Goal: Transaction & Acquisition: Purchase product/service

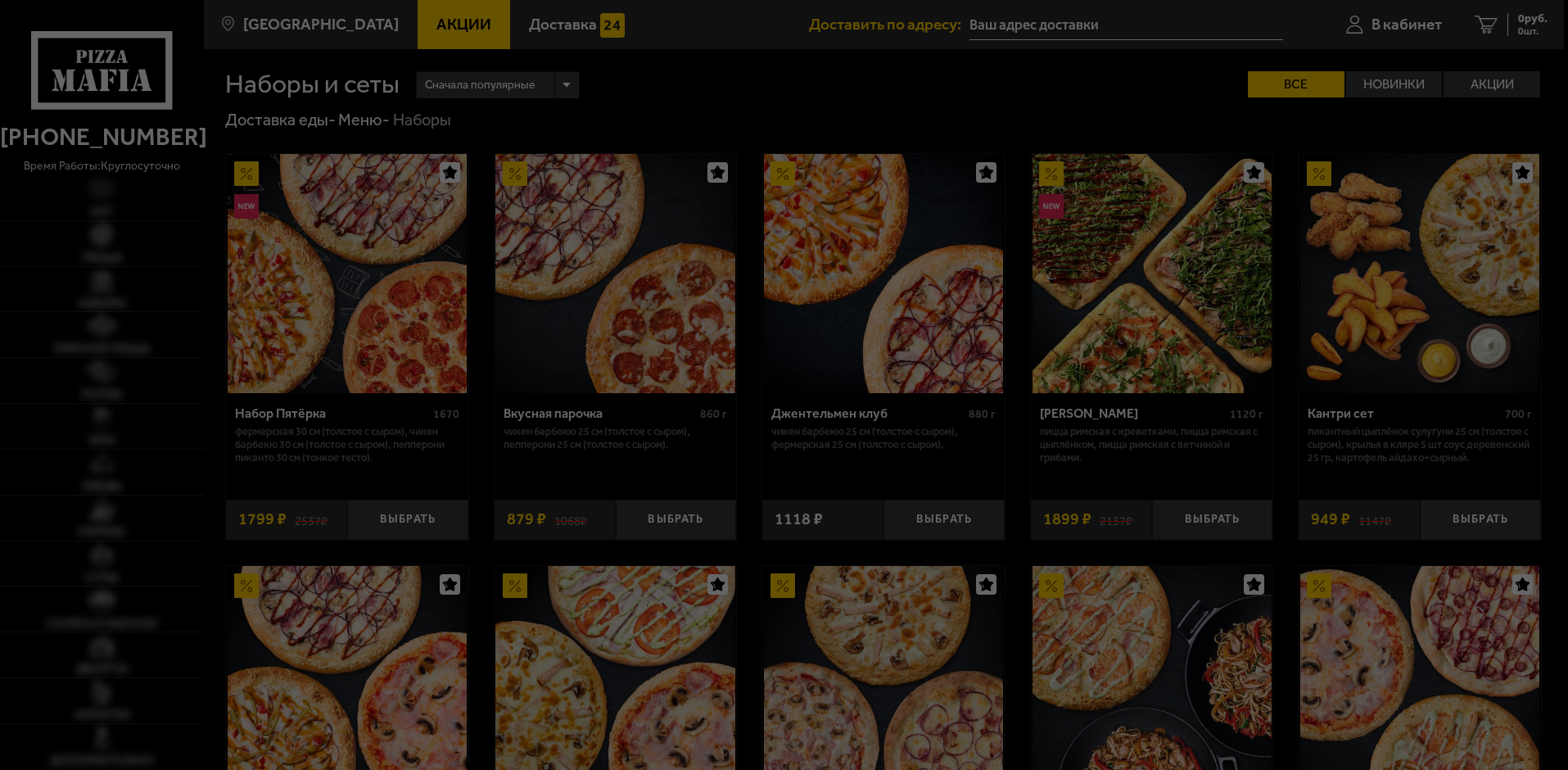
type input "[STREET_ADDRESS][PERSON_NAME]"
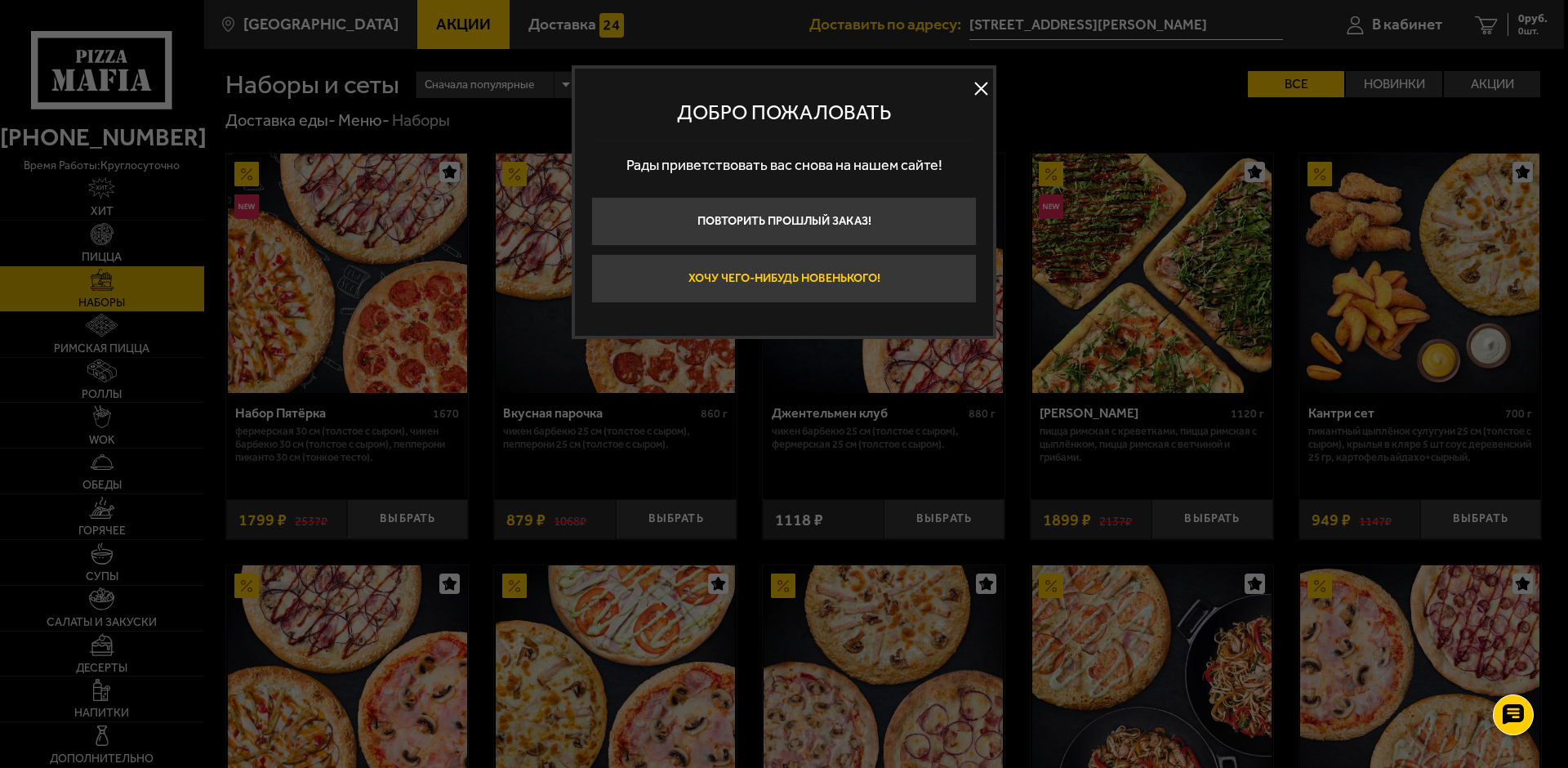
click at [816, 275] on button "Хочу чего-нибудь новенького!" at bounding box center [784, 278] width 385 height 49
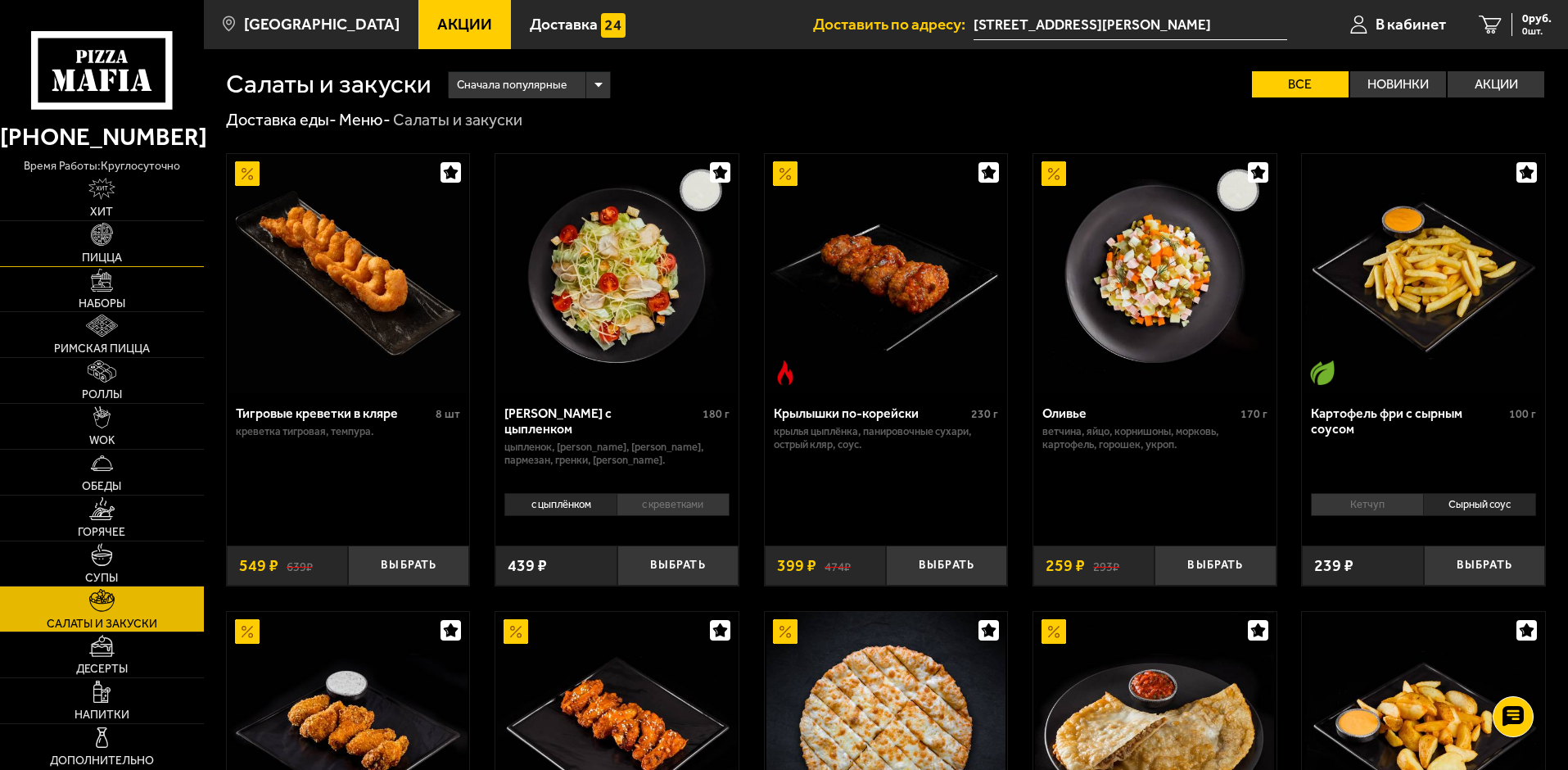
click at [113, 241] on img at bounding box center [101, 233] width 22 height 22
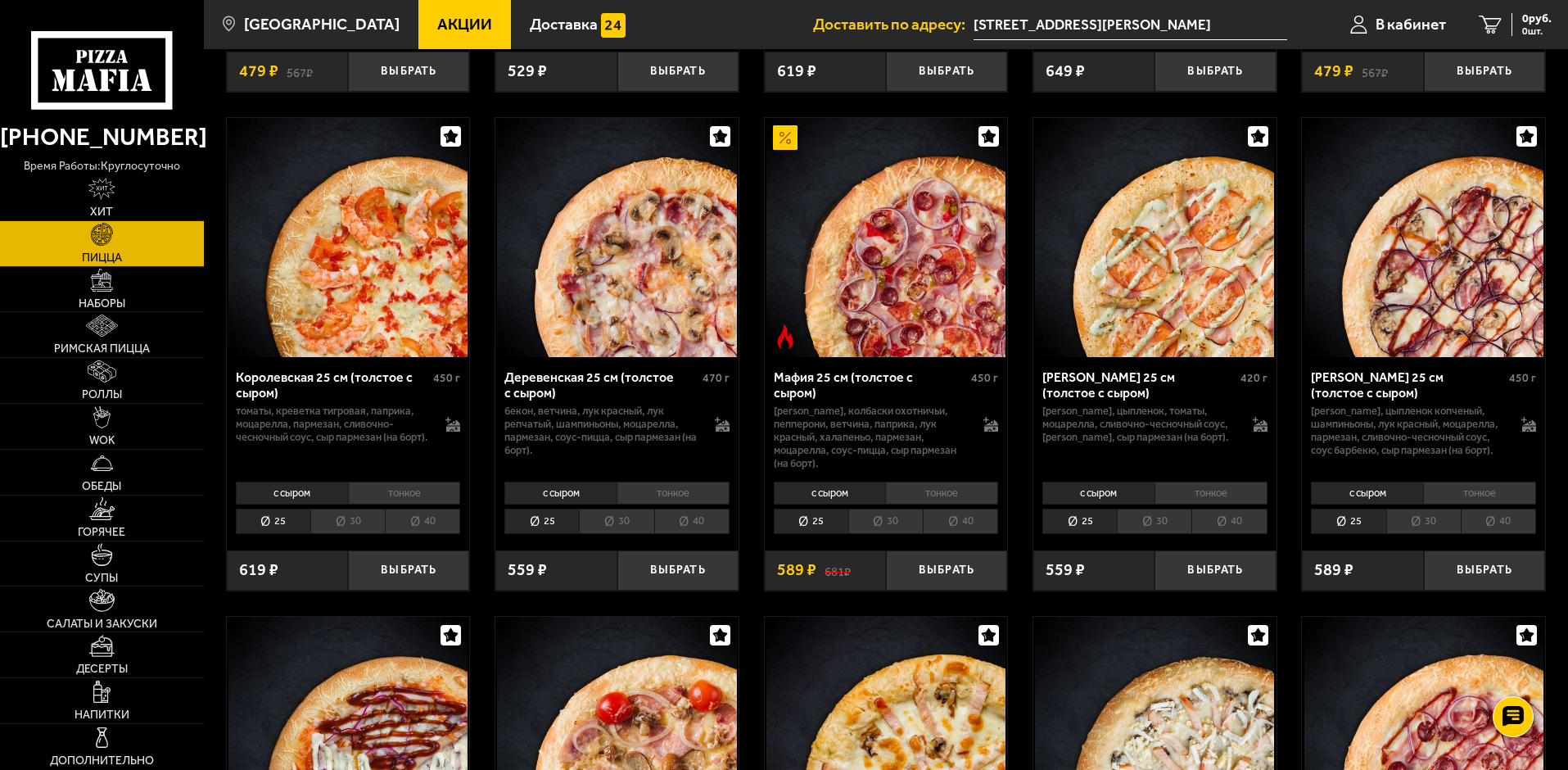
scroll to position [1556, 0]
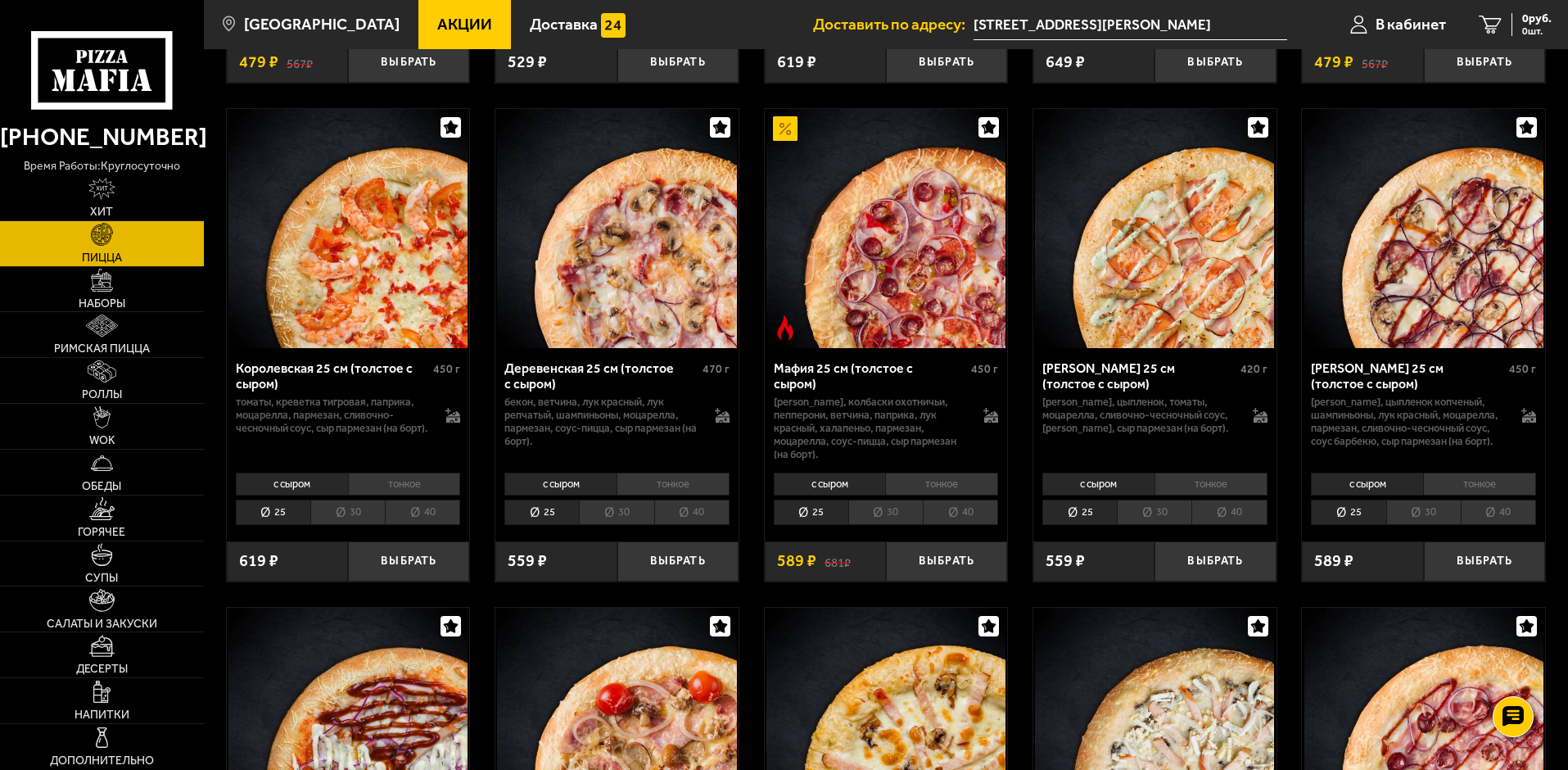
click at [339, 525] on li "30" at bounding box center [348, 512] width 75 height 26
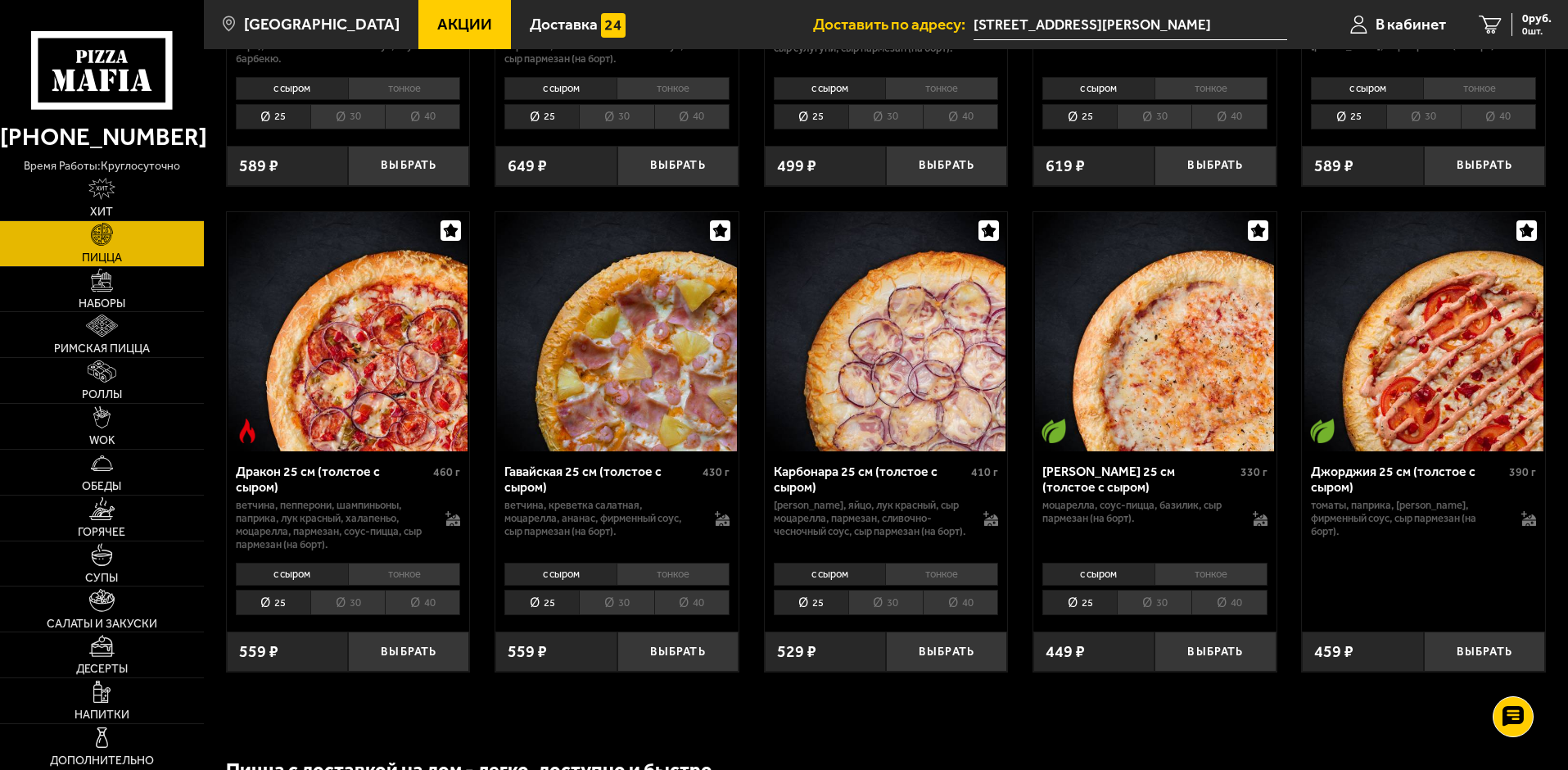
scroll to position [2458, 0]
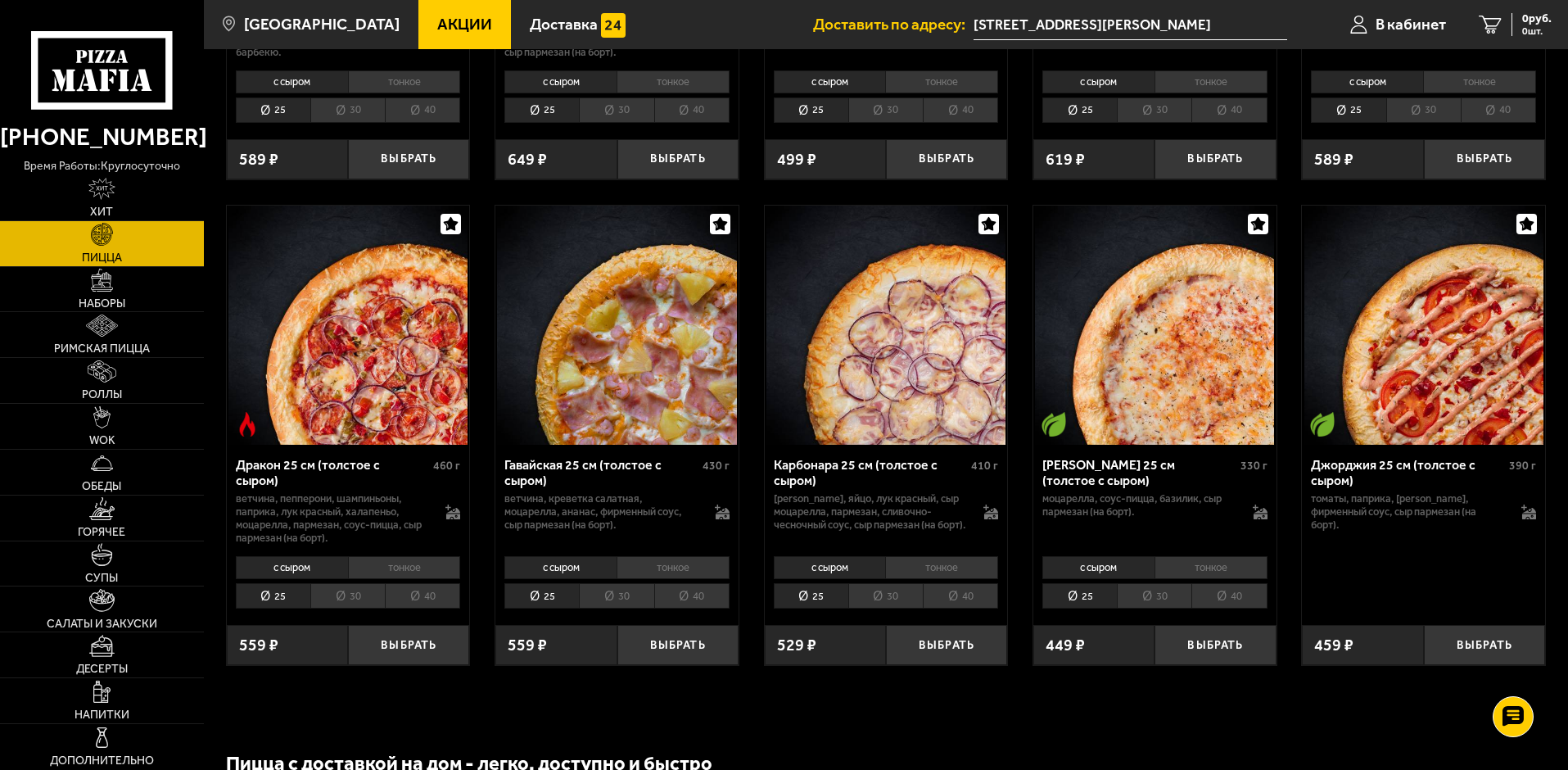
click at [619, 609] on li "30" at bounding box center [617, 596] width 75 height 26
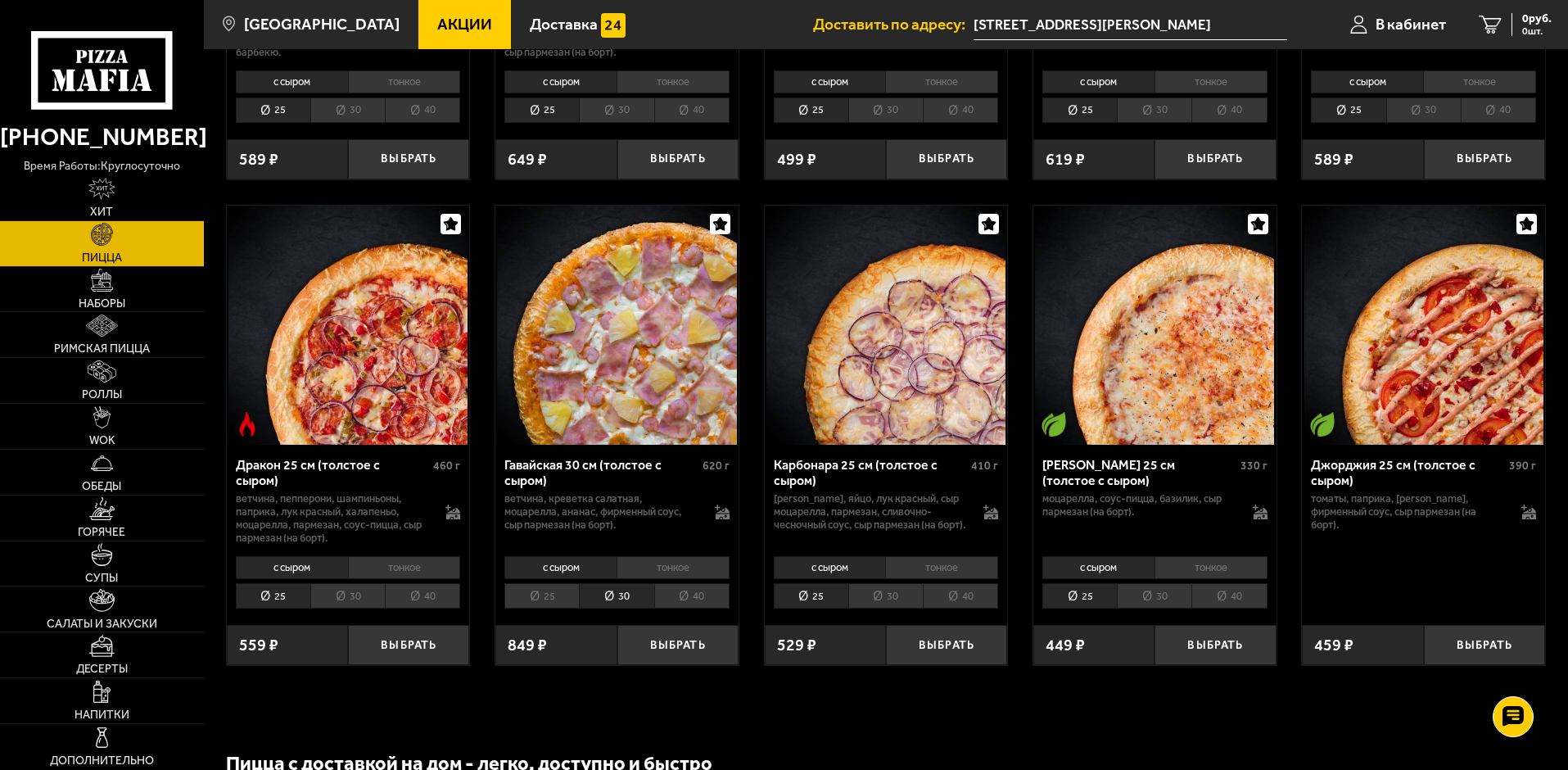
click at [339, 612] on div "с сыром тонкое 25 30 40 Топпинги" at bounding box center [348, 581] width 243 height 62
click at [348, 609] on li "30" at bounding box center [348, 596] width 75 height 26
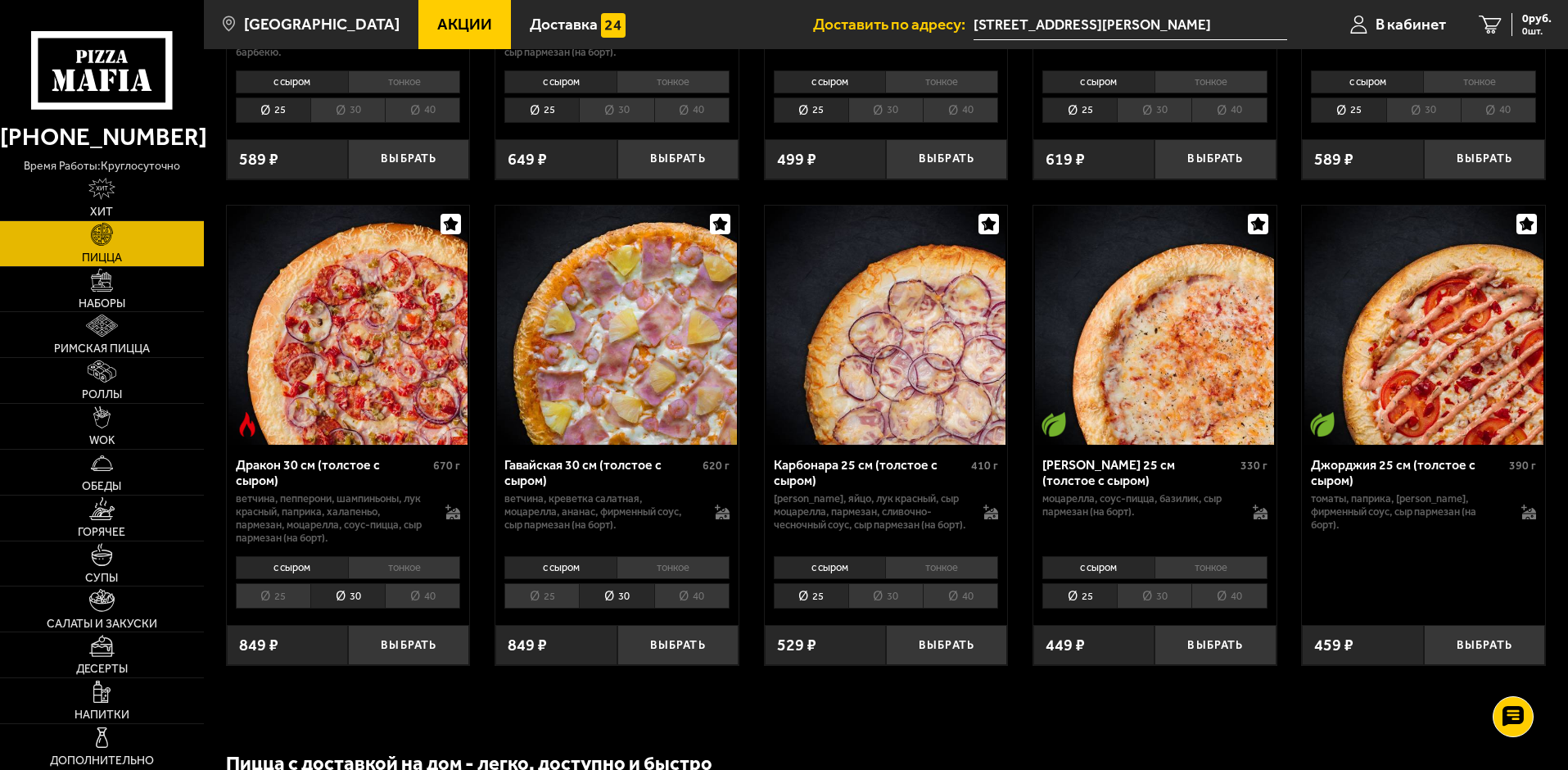
click at [893, 609] on li "30" at bounding box center [885, 596] width 75 height 26
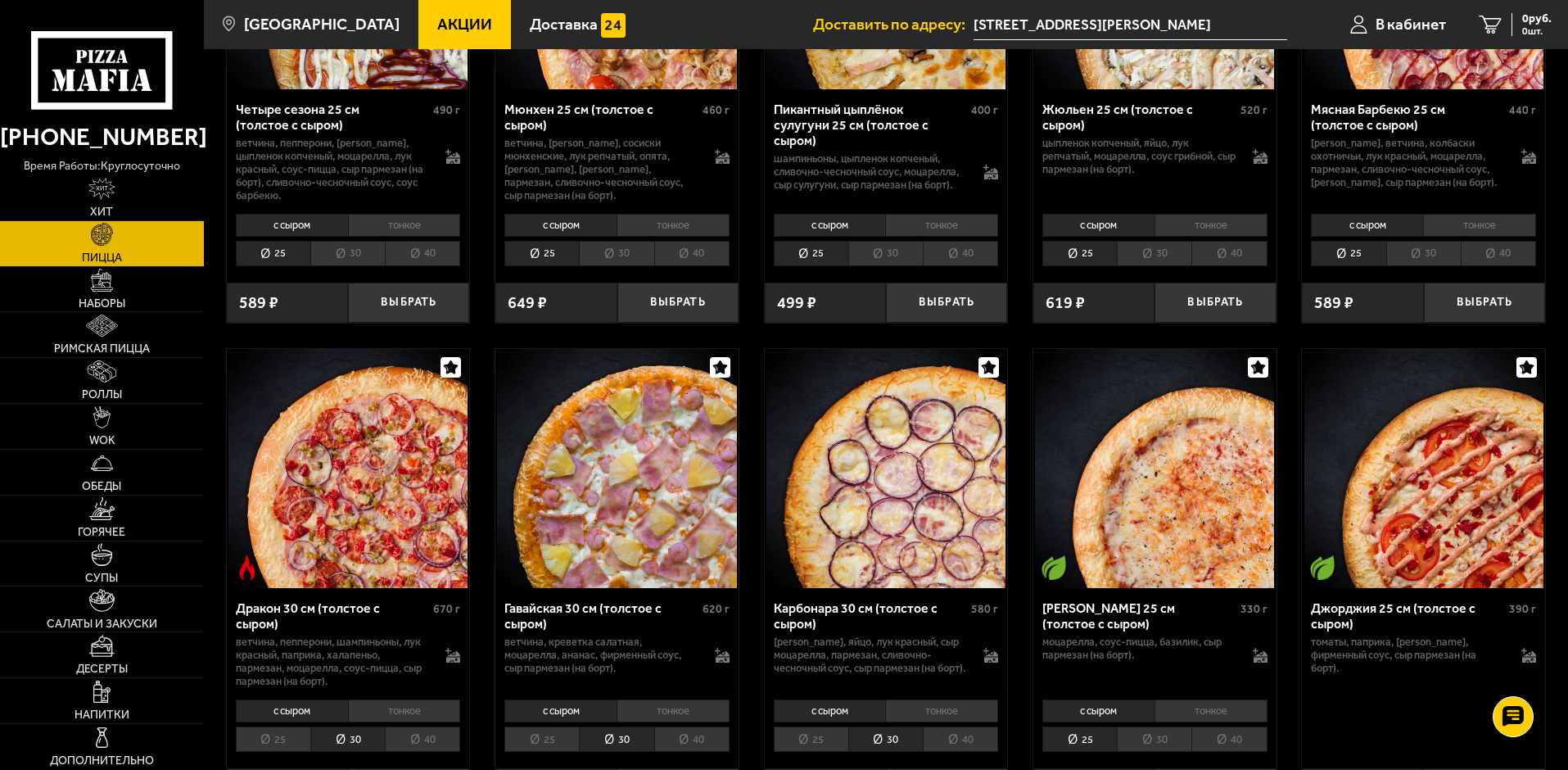
scroll to position [2294, 0]
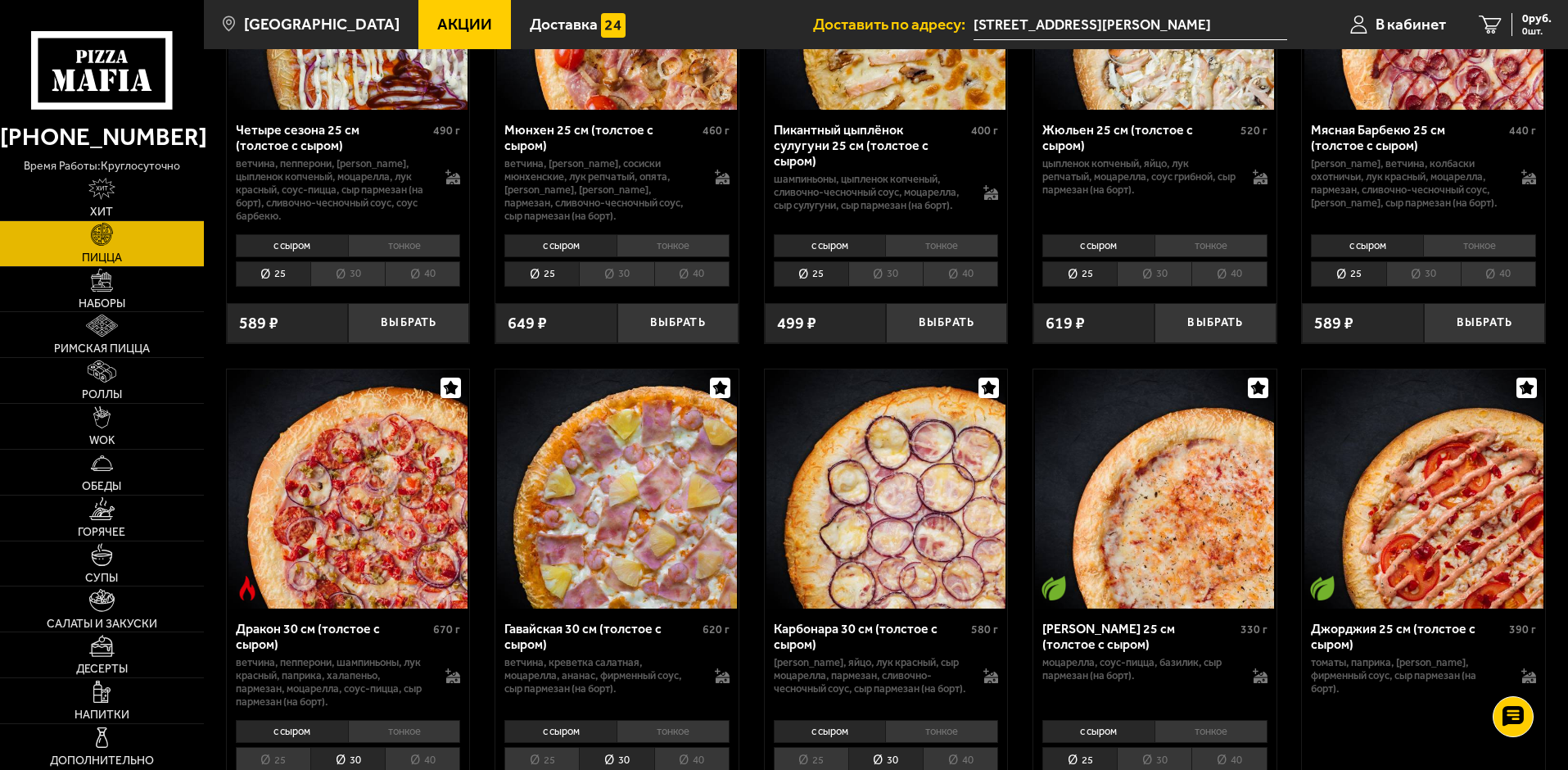
click at [886, 287] on li "30" at bounding box center [885, 274] width 75 height 26
click at [610, 284] on li "30" at bounding box center [617, 274] width 75 height 26
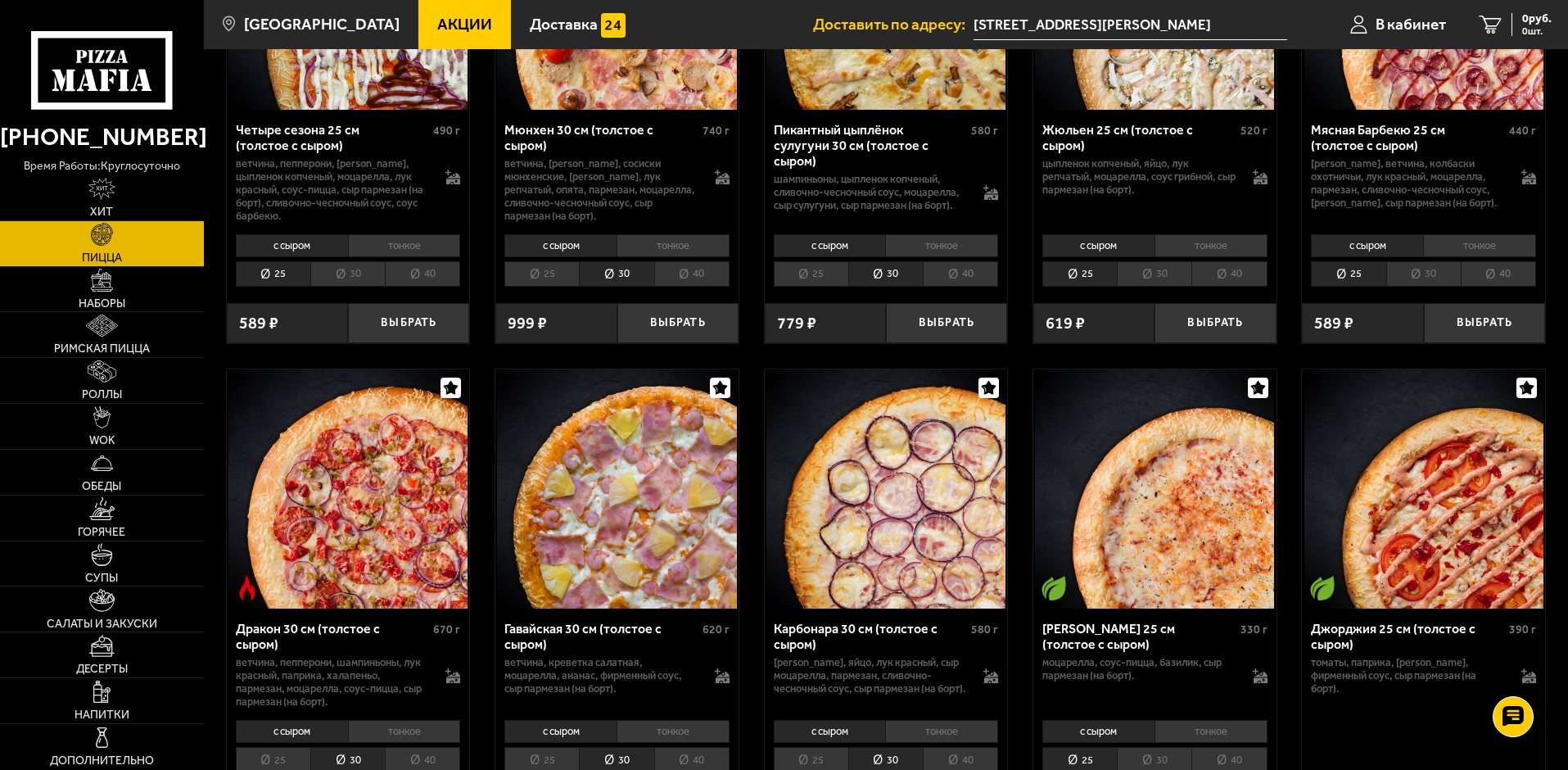
click at [344, 286] on li "30" at bounding box center [348, 274] width 75 height 26
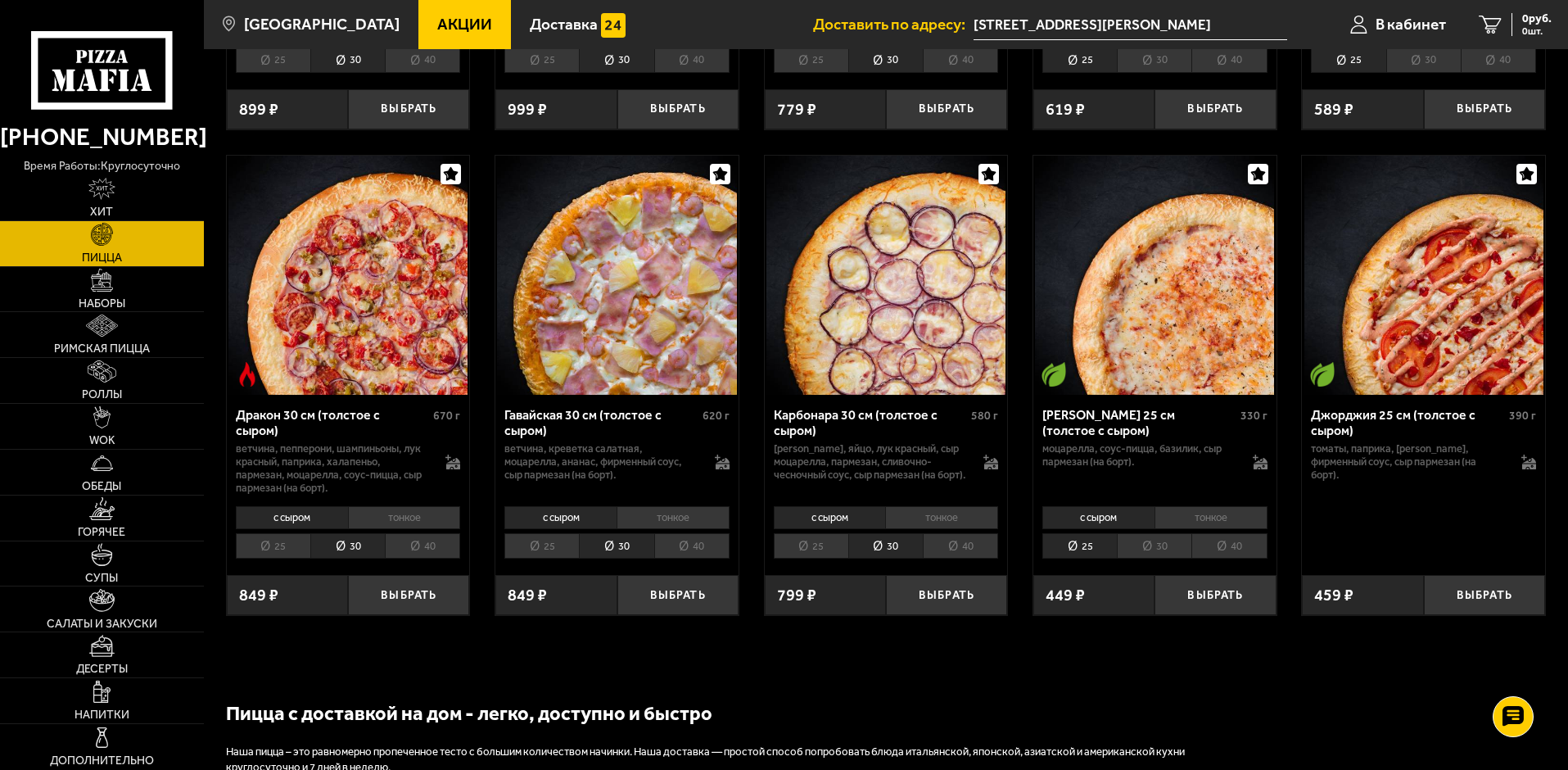
scroll to position [2540, 0]
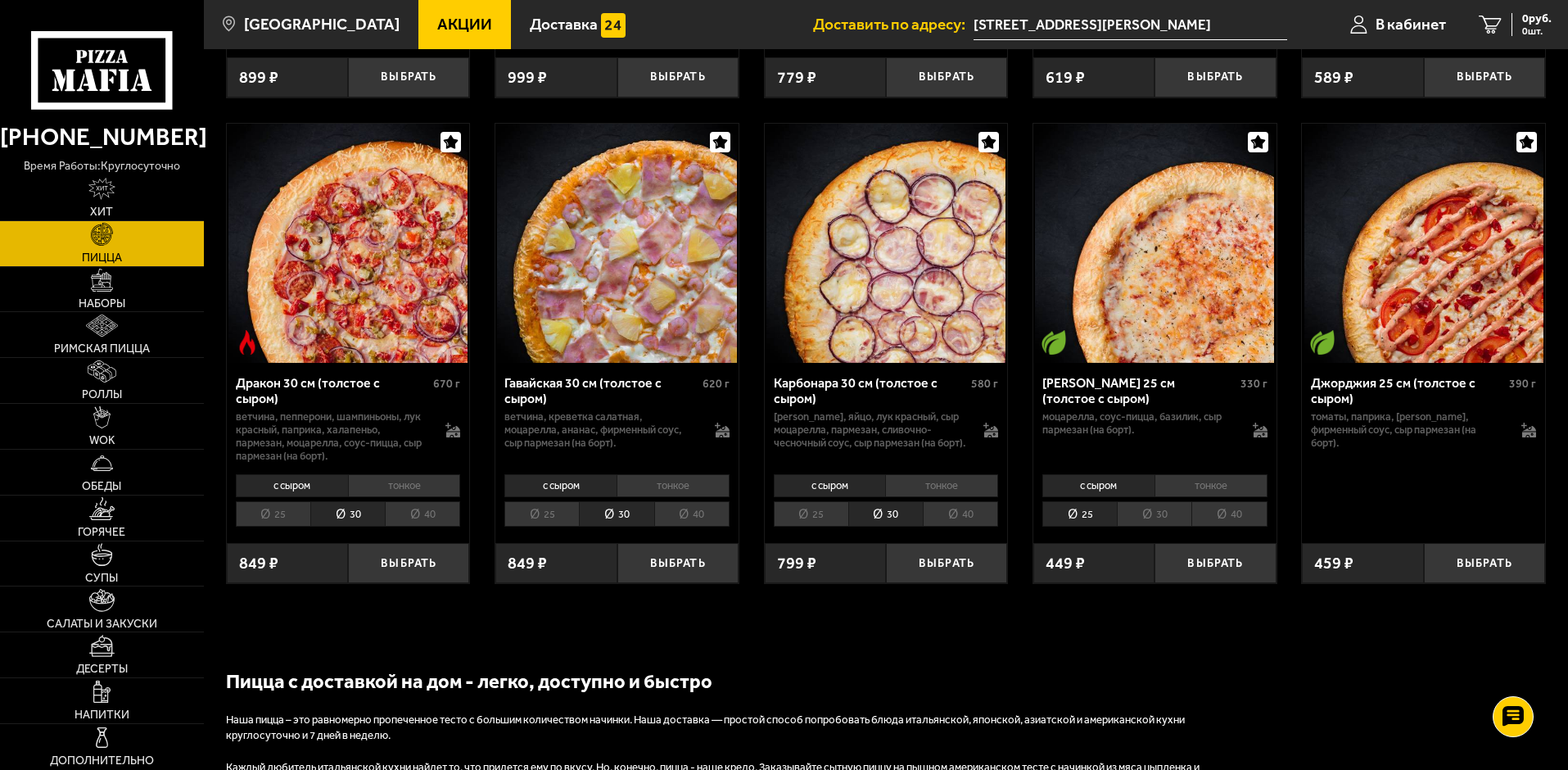
click at [1164, 527] on li "30" at bounding box center [1154, 514] width 75 height 26
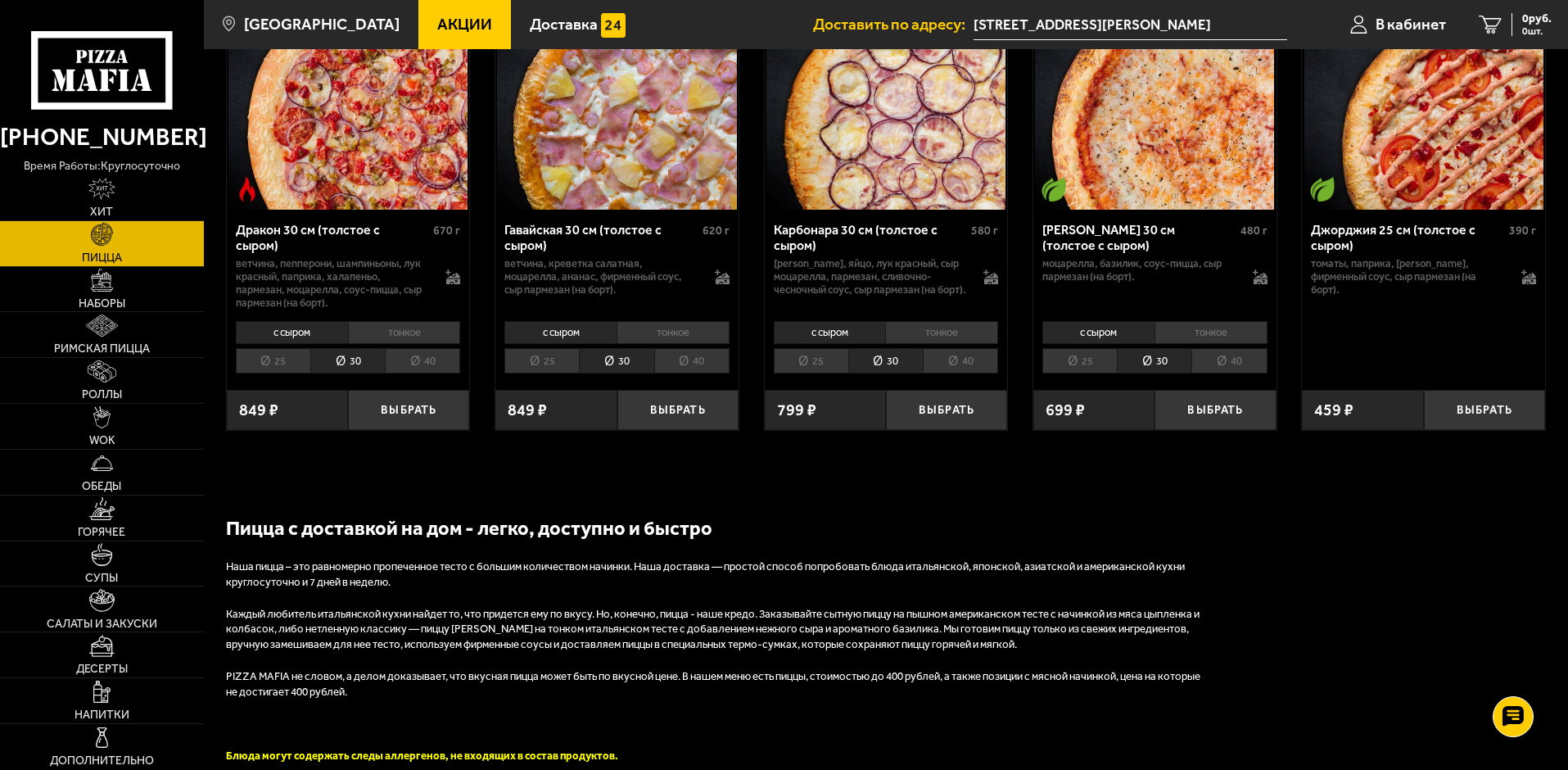
scroll to position [2458, 0]
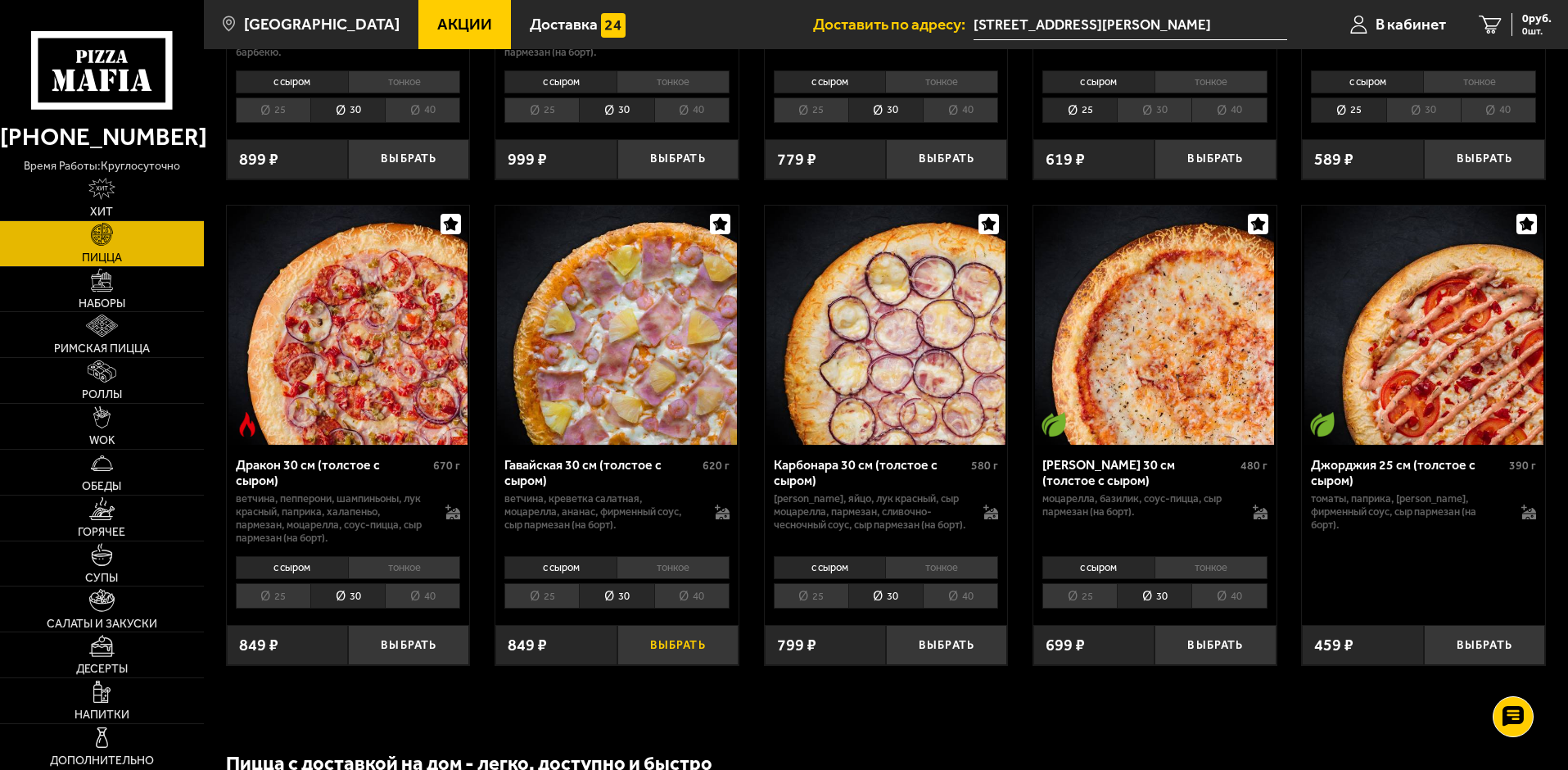
click at [662, 665] on button "Выбрать" at bounding box center [678, 644] width 121 height 40
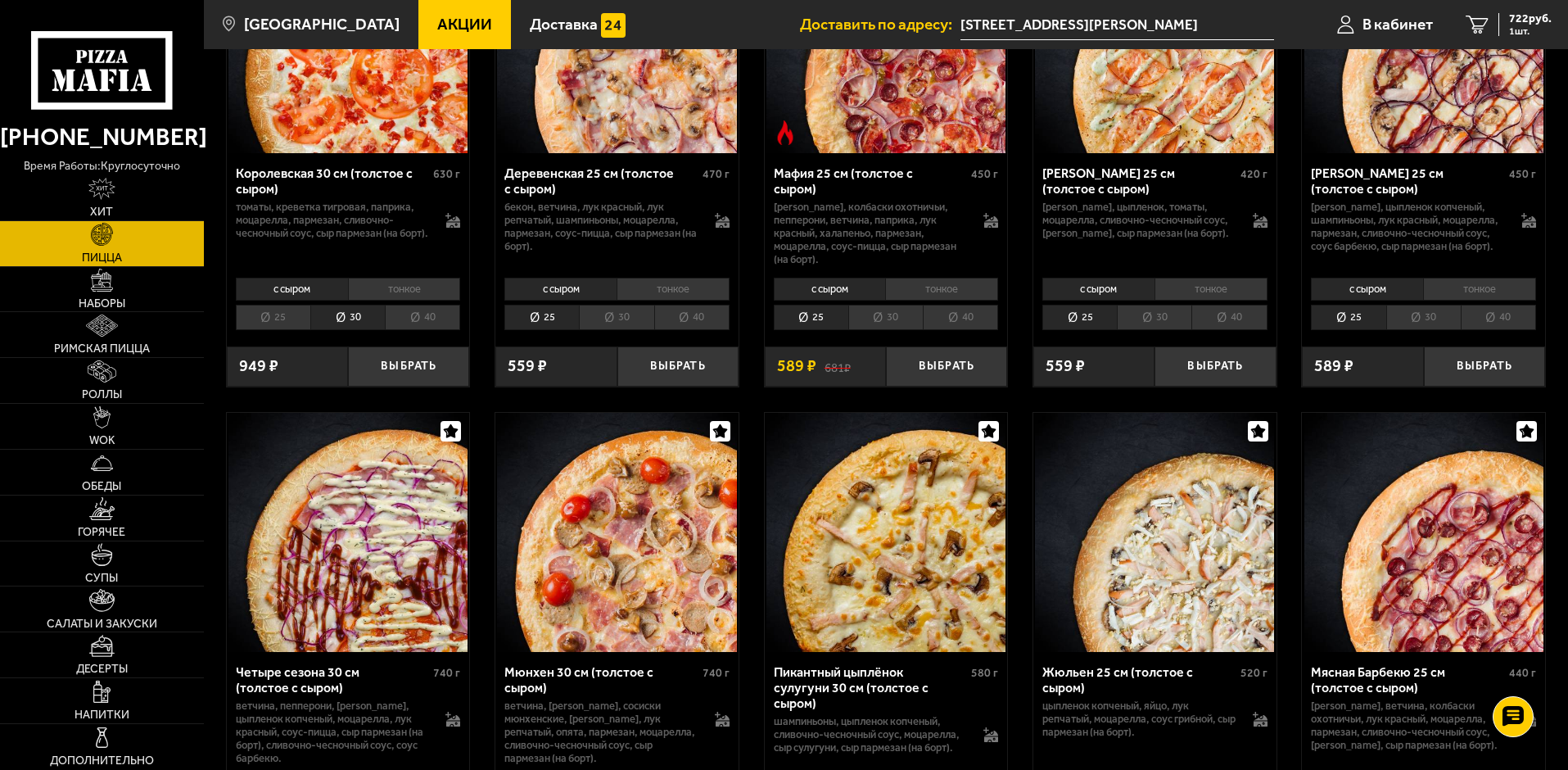
scroll to position [1720, 0]
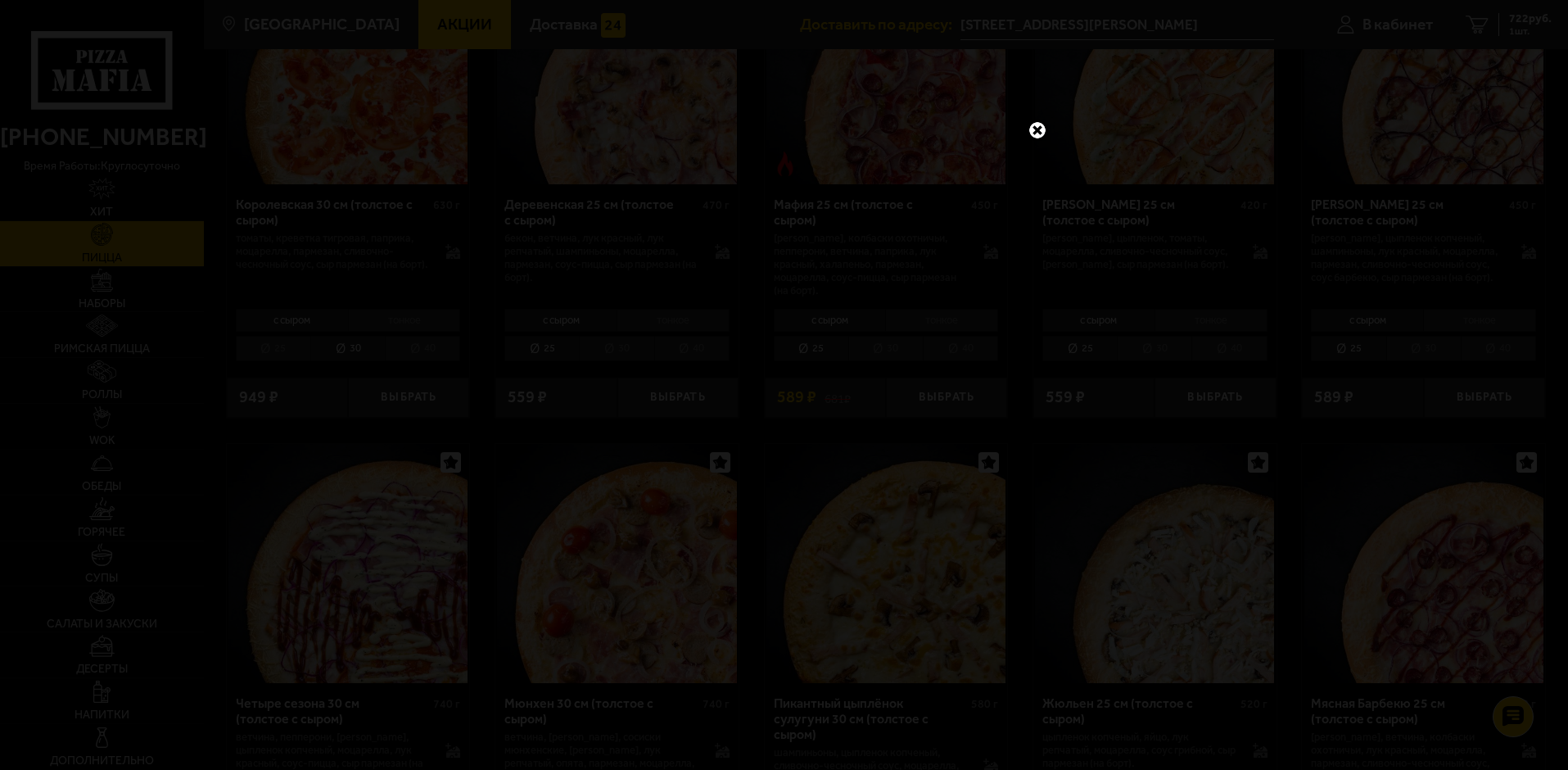
drag, startPoint x: 1031, startPoint y: 135, endPoint x: 1039, endPoint y: 131, distance: 8.9
click at [1034, 134] on link at bounding box center [1038, 130] width 21 height 21
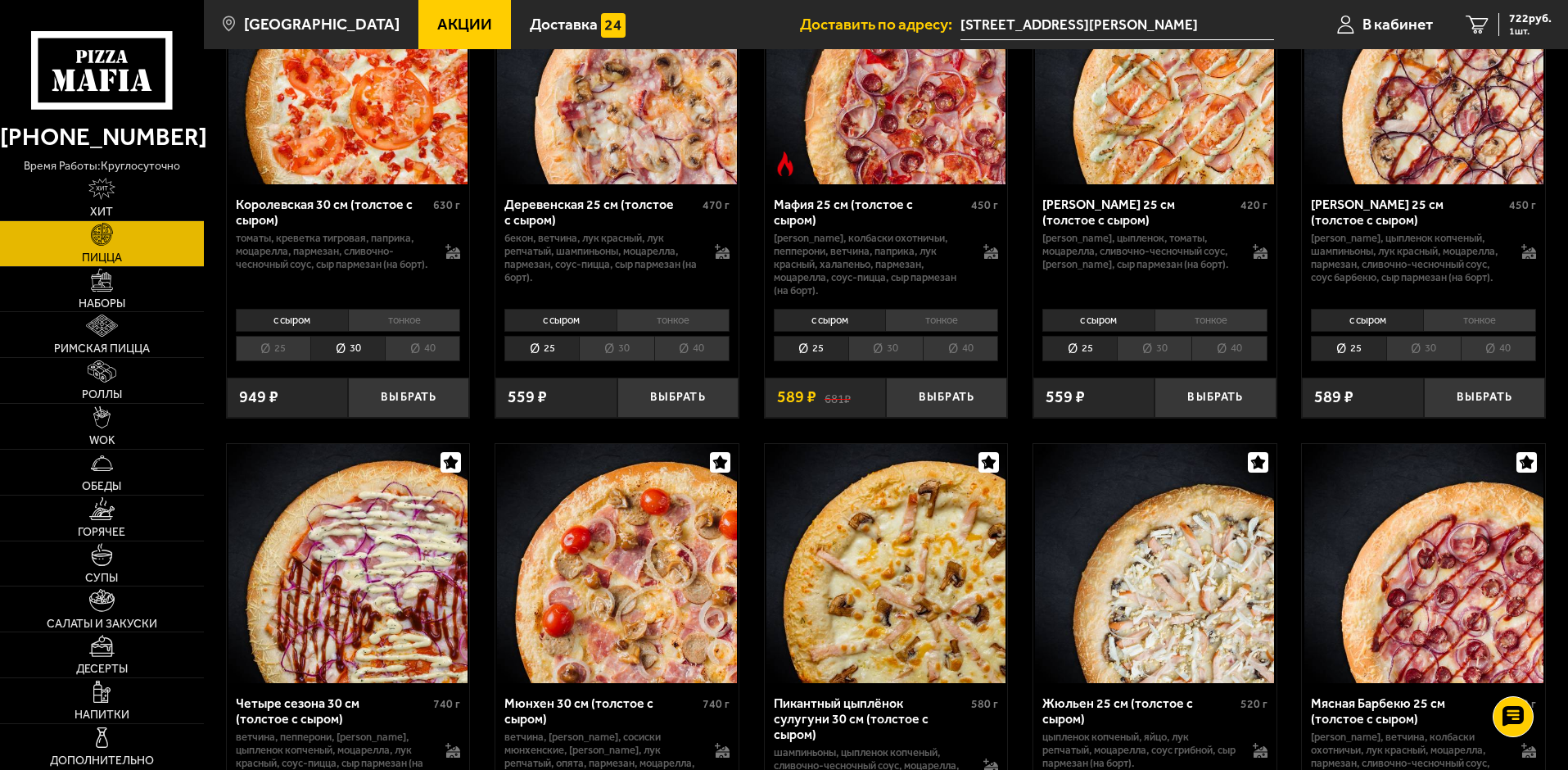
click at [1169, 20] on input "[STREET_ADDRESS][PERSON_NAME]" at bounding box center [1117, 25] width 313 height 30
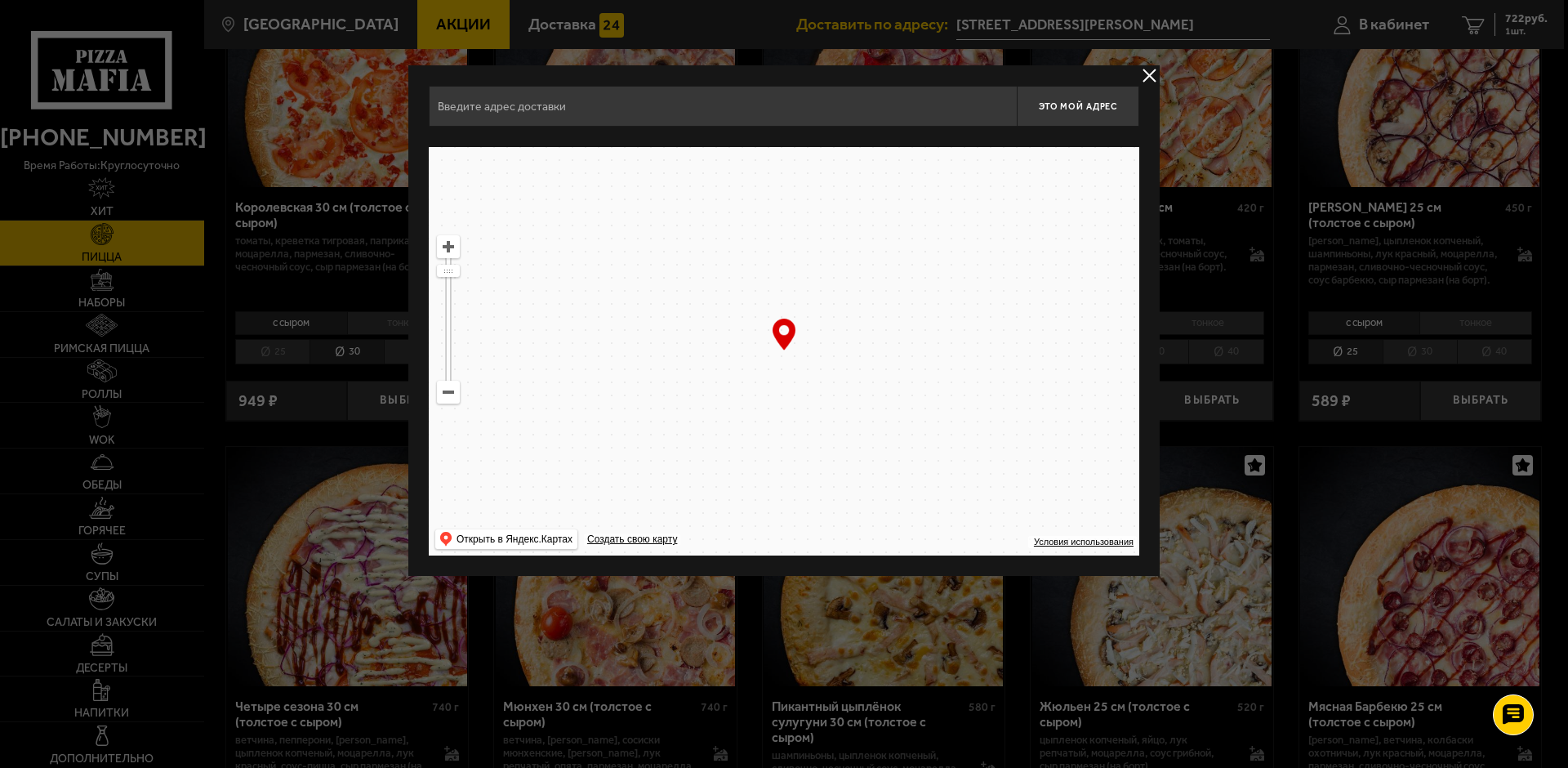
type input "[STREET_ADDRESS]"
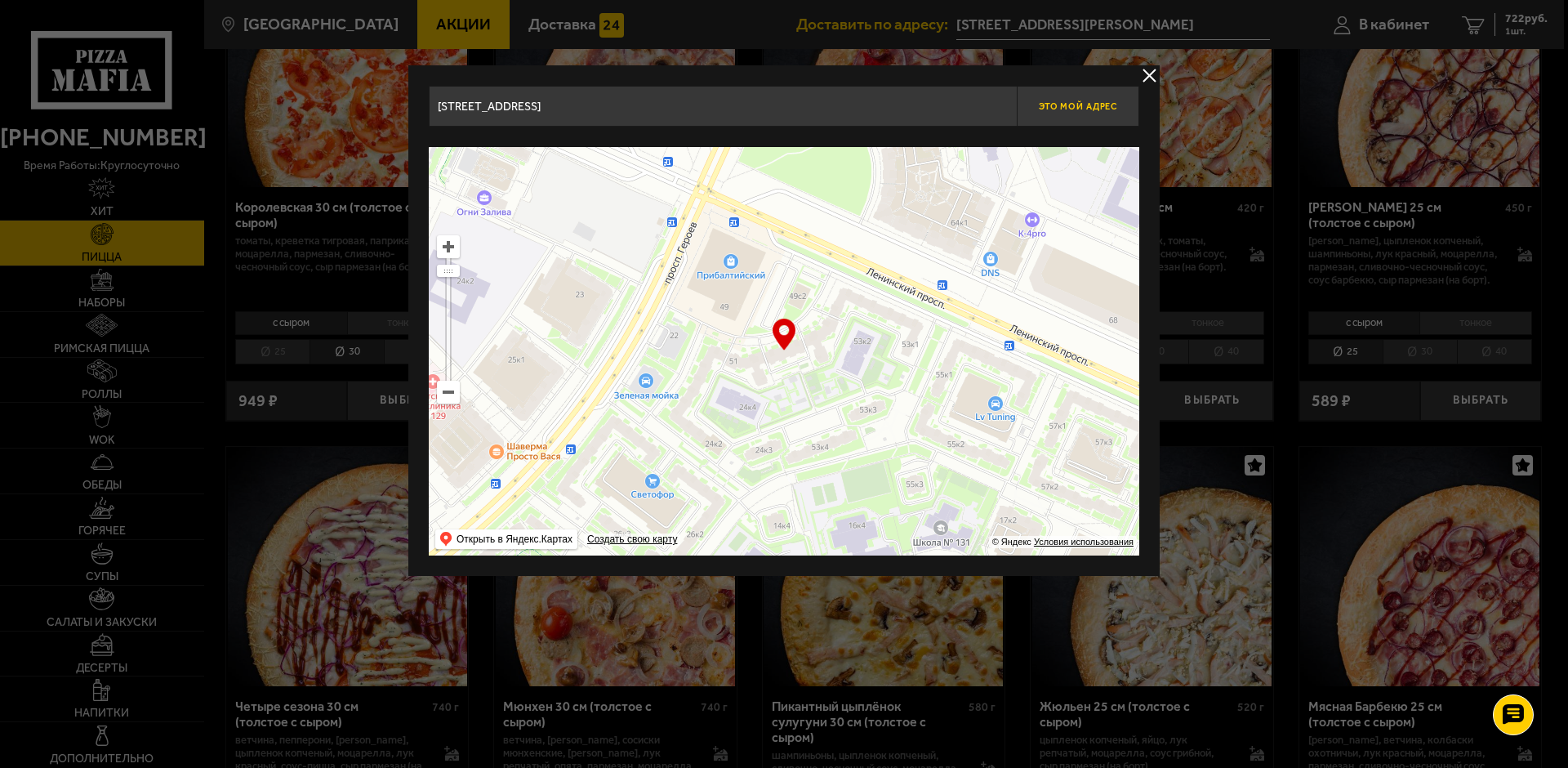
click at [1076, 103] on span "Это мой адрес" at bounding box center [1077, 107] width 78 height 11
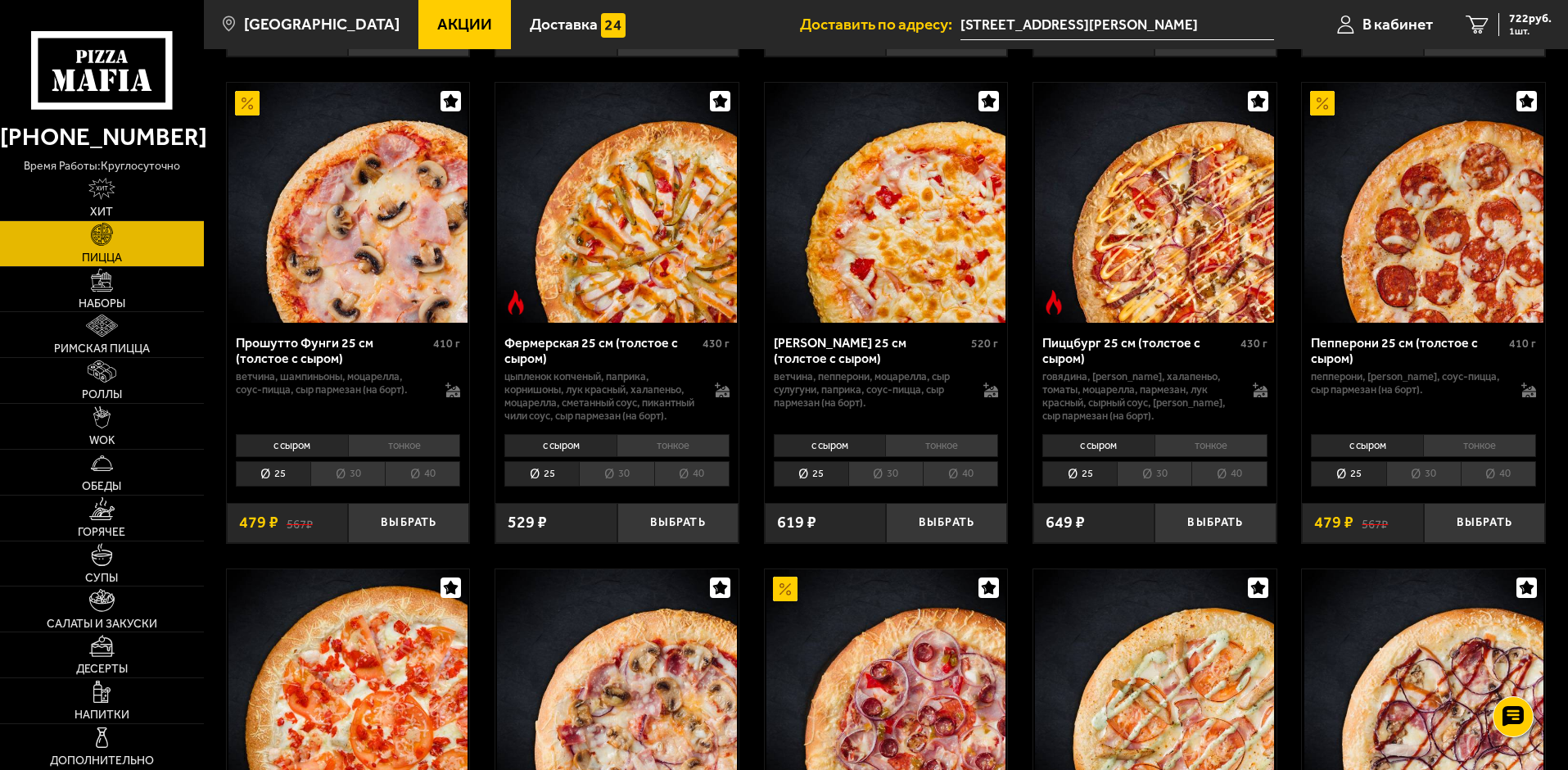
scroll to position [1065, 0]
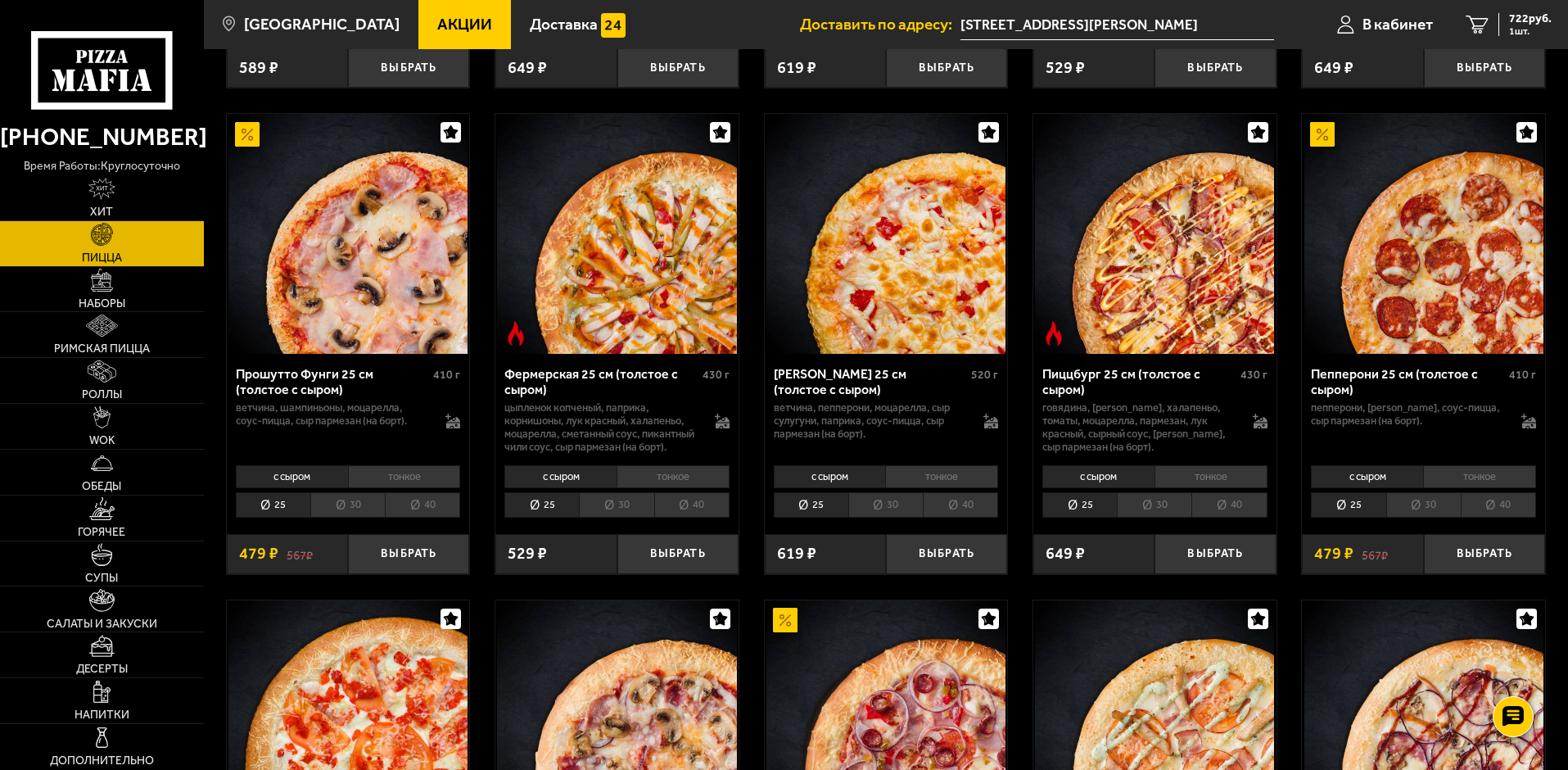
click at [1162, 518] on li "30" at bounding box center [1154, 505] width 75 height 26
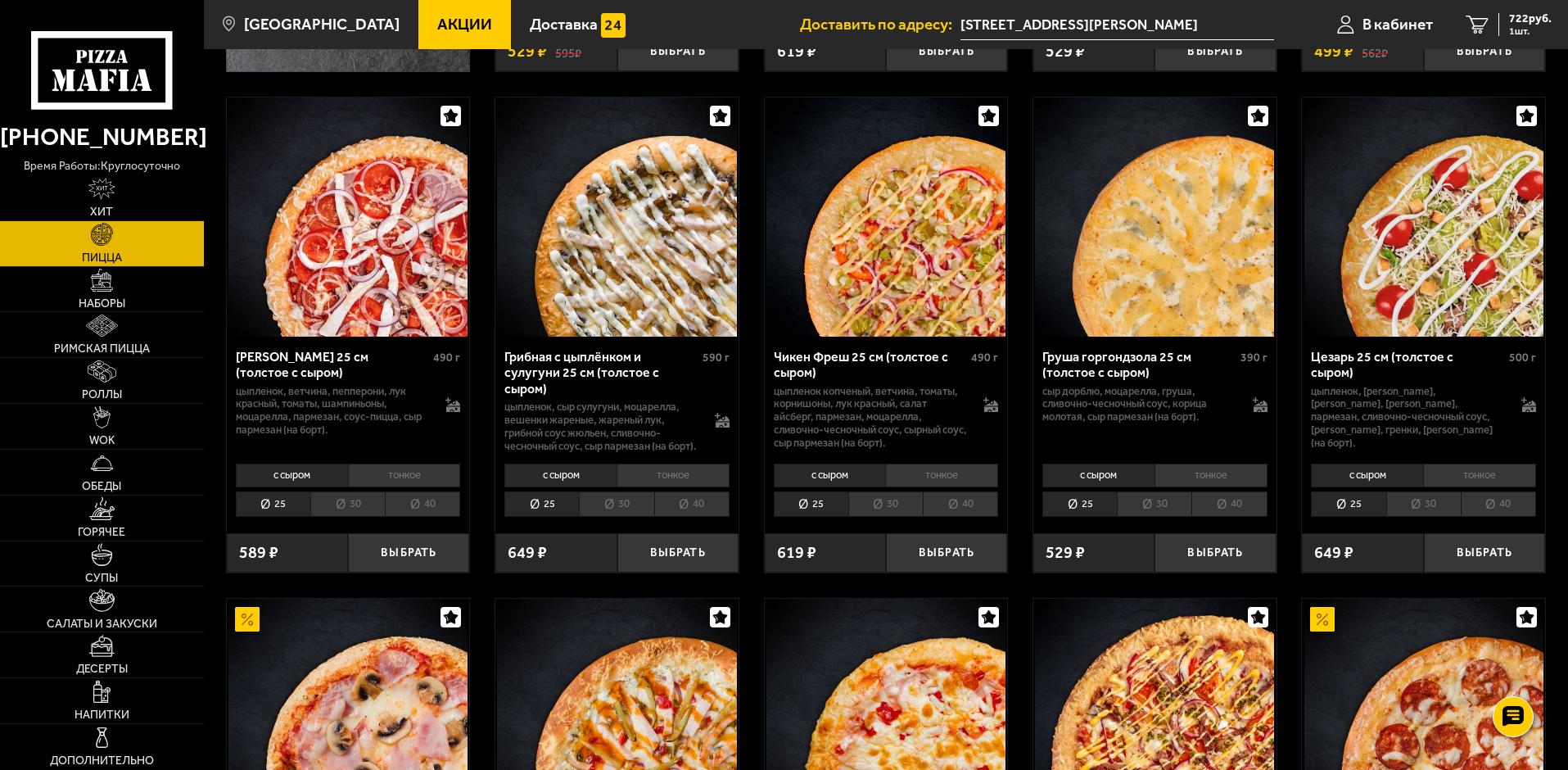
scroll to position [573, 0]
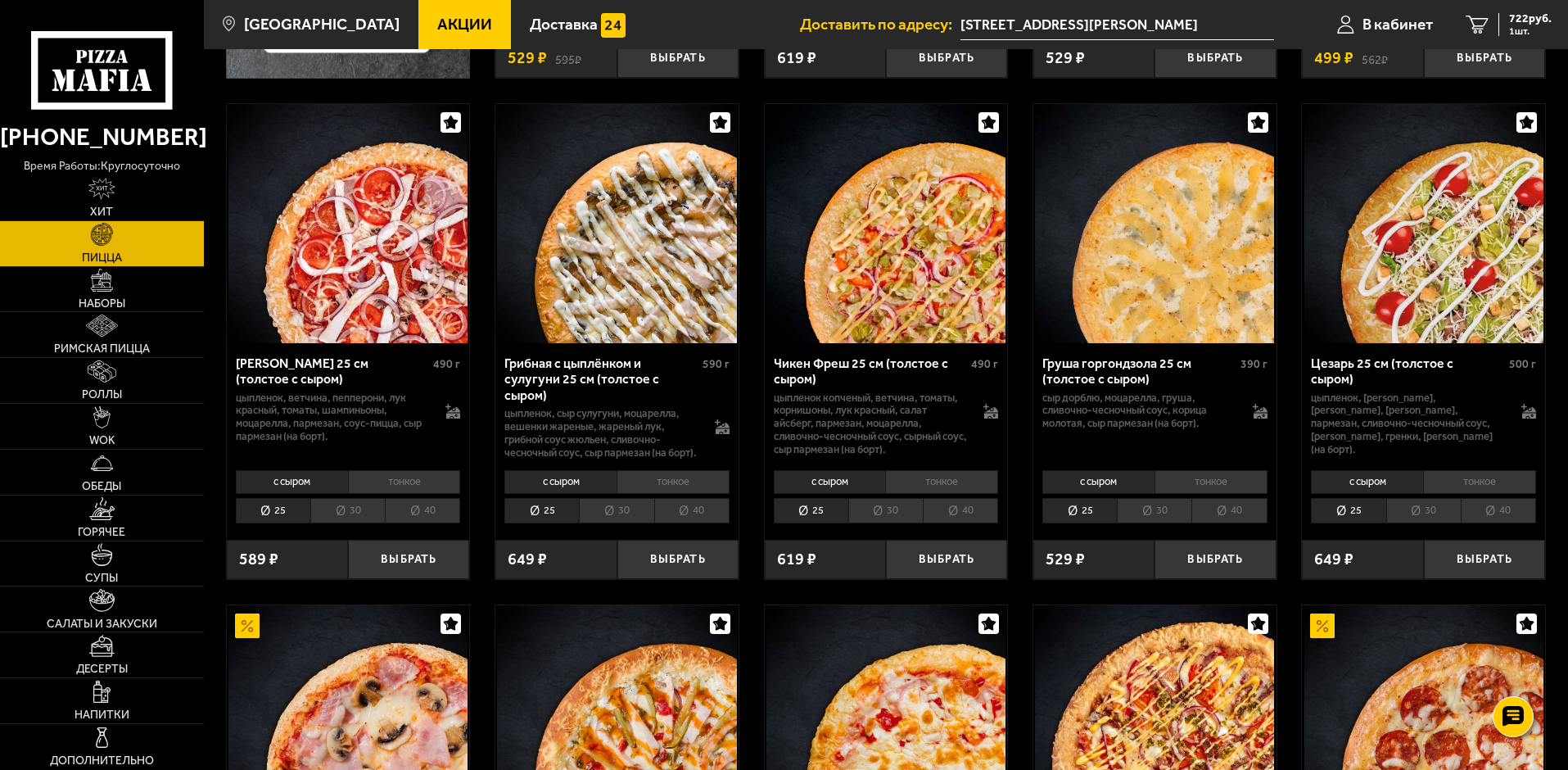
click at [348, 523] on li "30" at bounding box center [348, 510] width 75 height 26
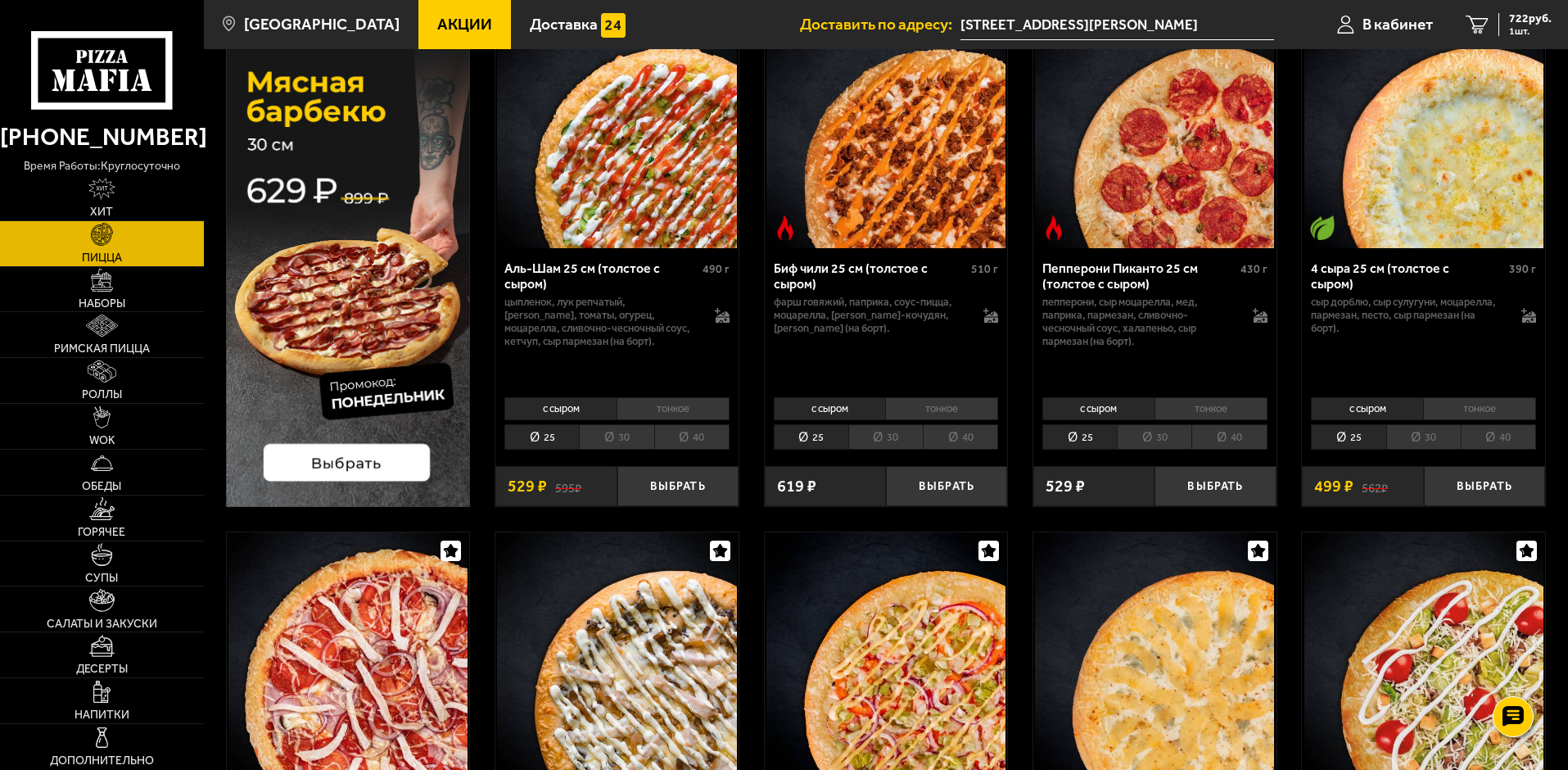
scroll to position [82, 0]
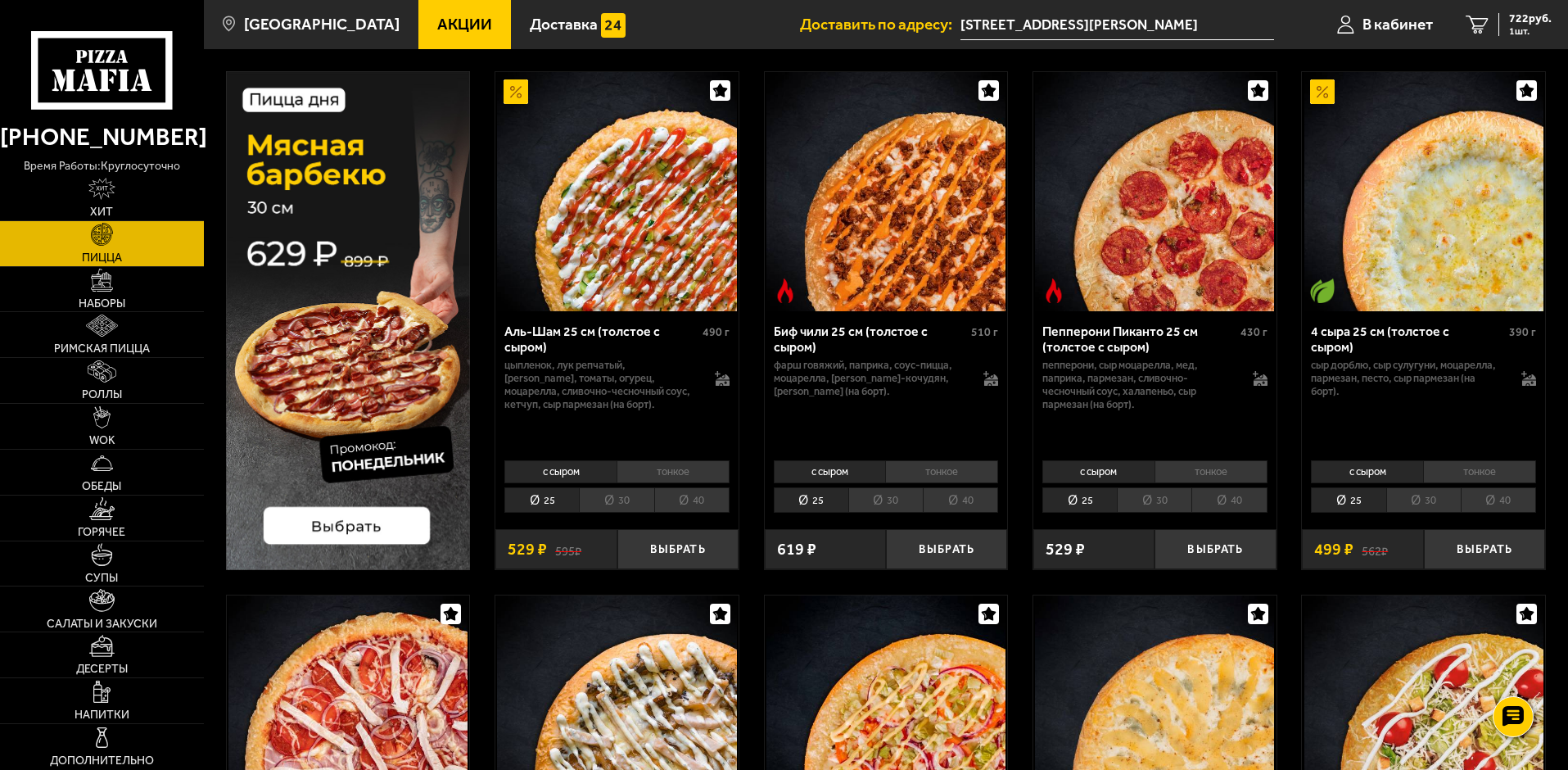
click at [634, 506] on li "30" at bounding box center [617, 500] width 75 height 26
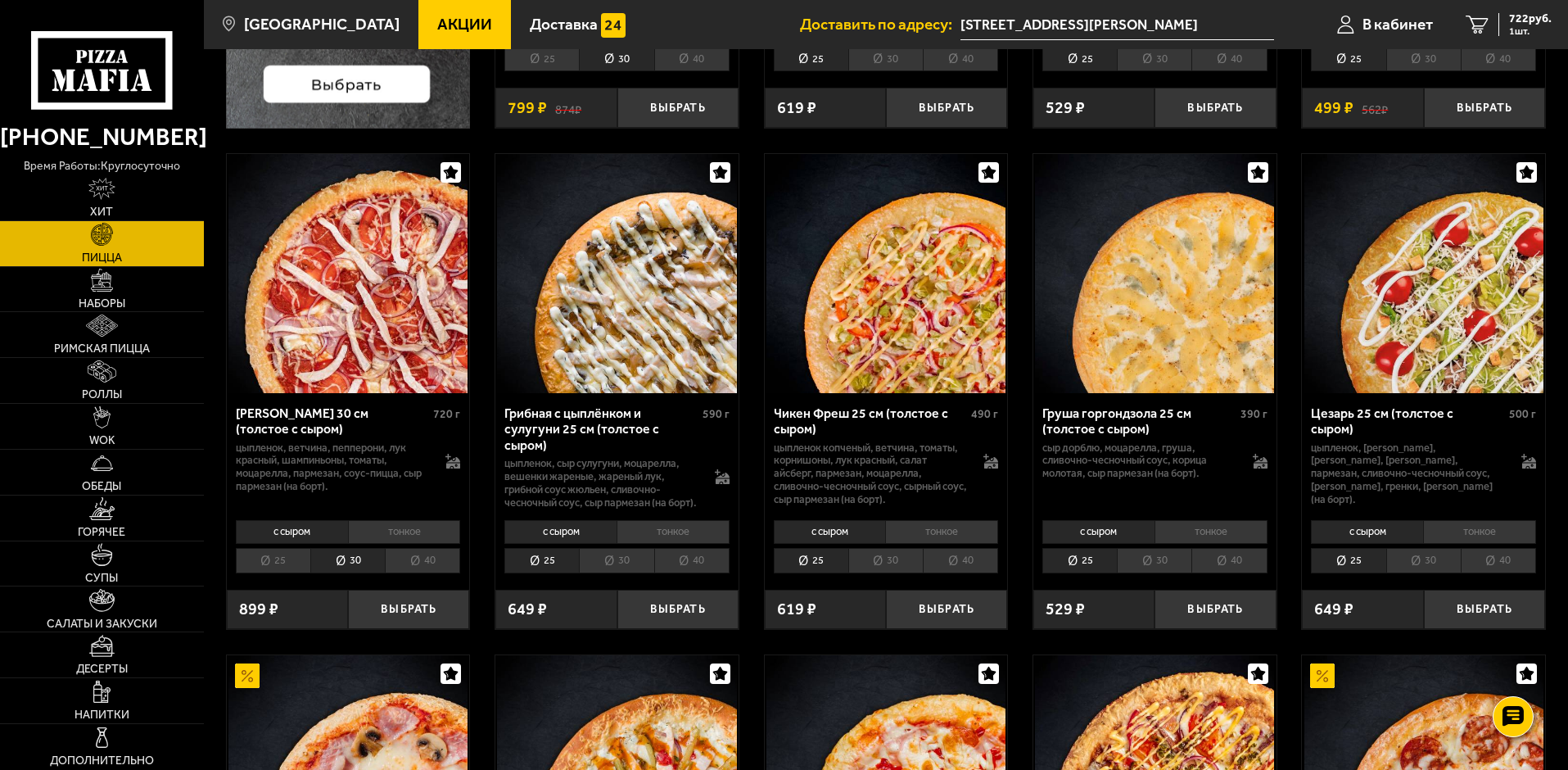
scroll to position [655, 0]
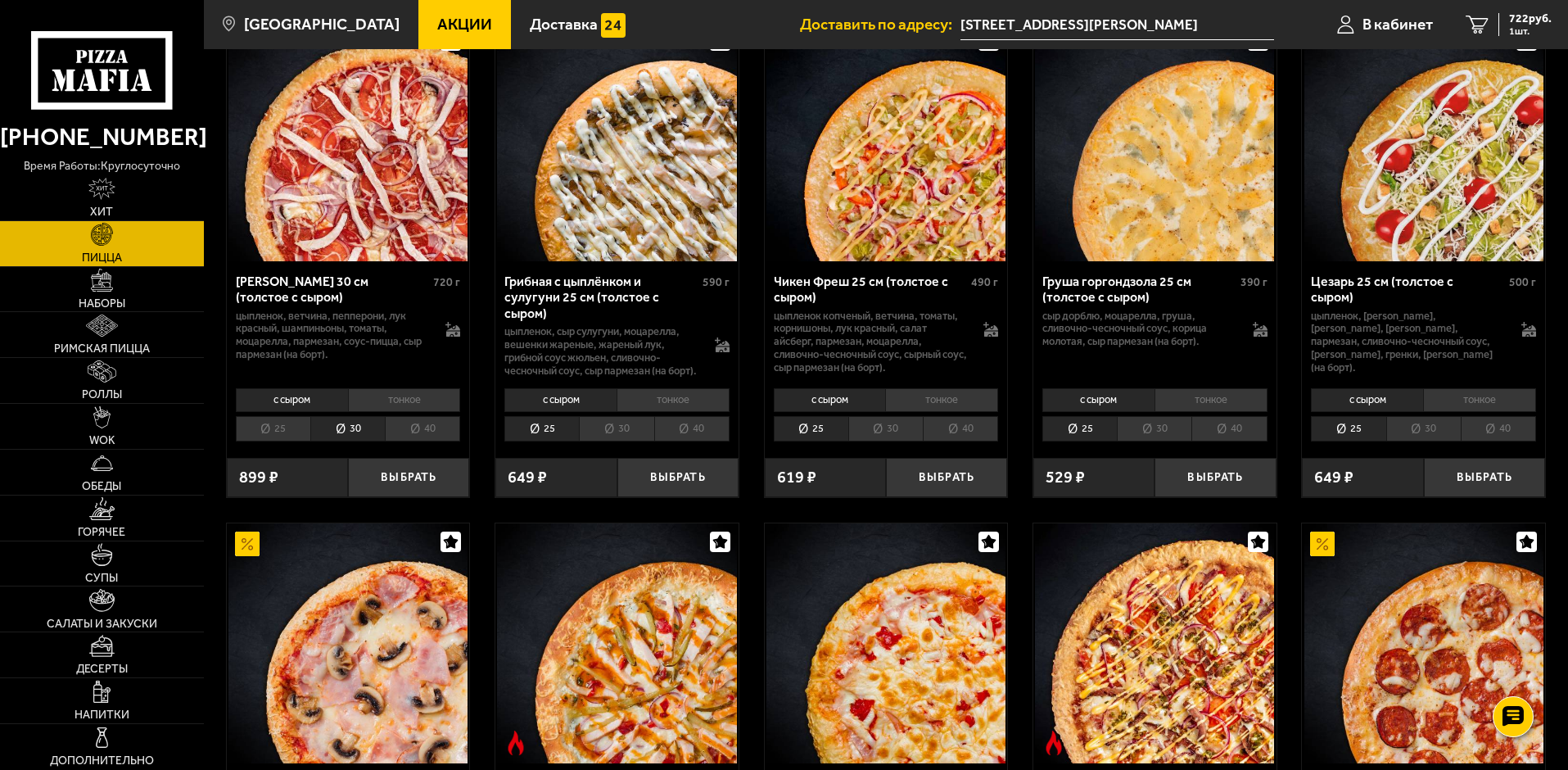
click at [886, 442] on li "30" at bounding box center [885, 428] width 75 height 26
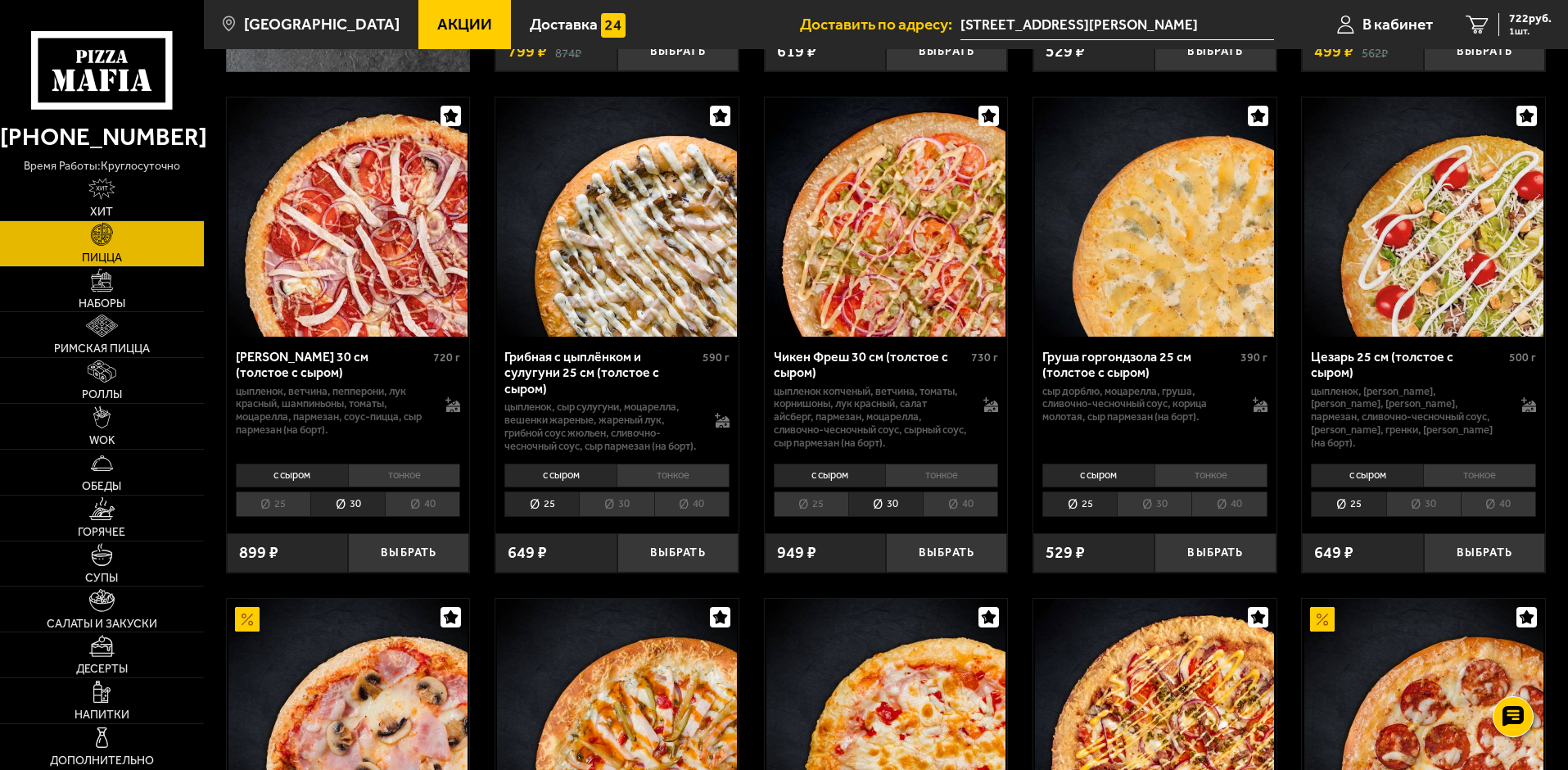
scroll to position [573, 0]
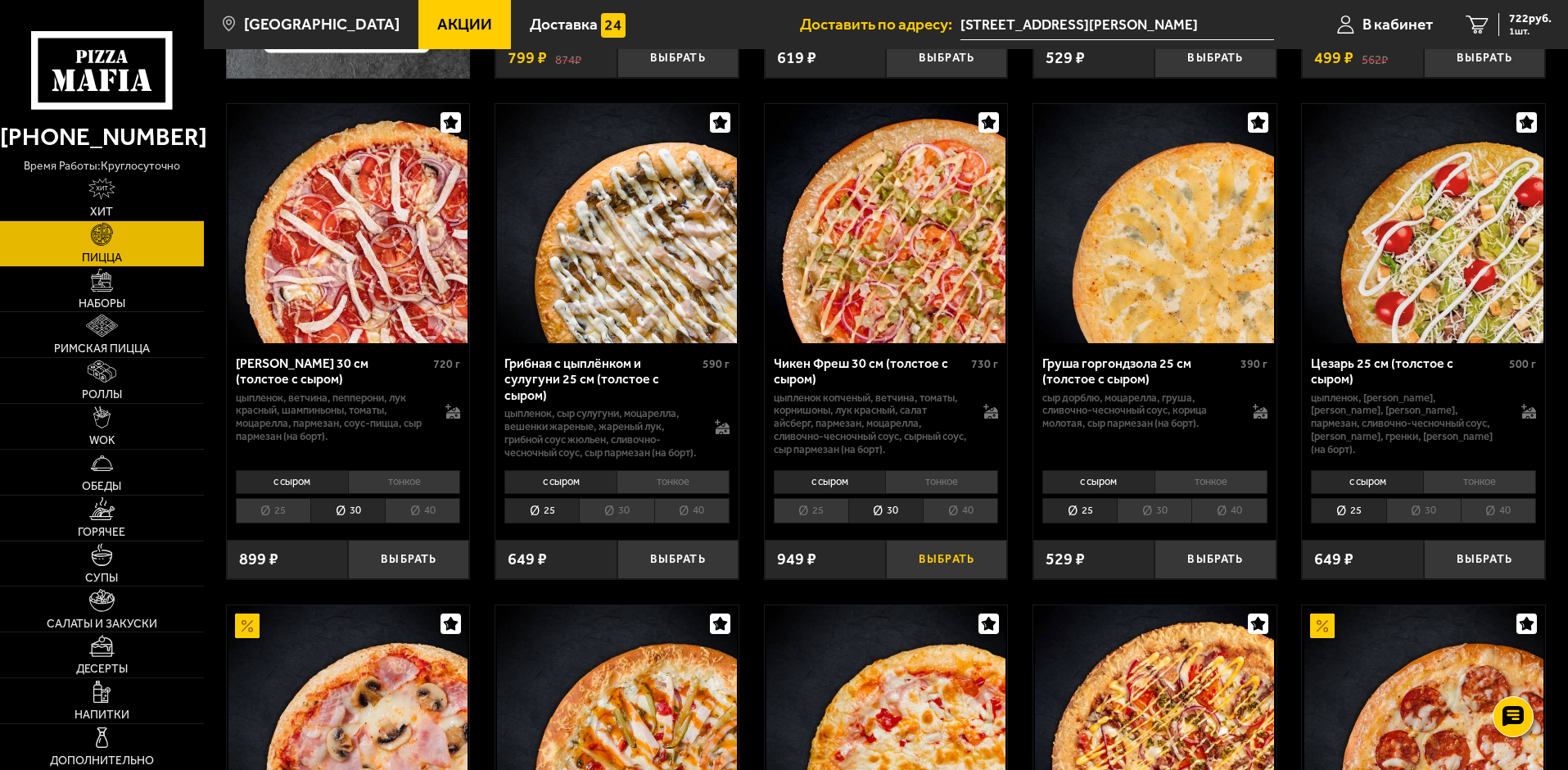
click at [946, 580] on button "Выбрать" at bounding box center [947, 559] width 121 height 40
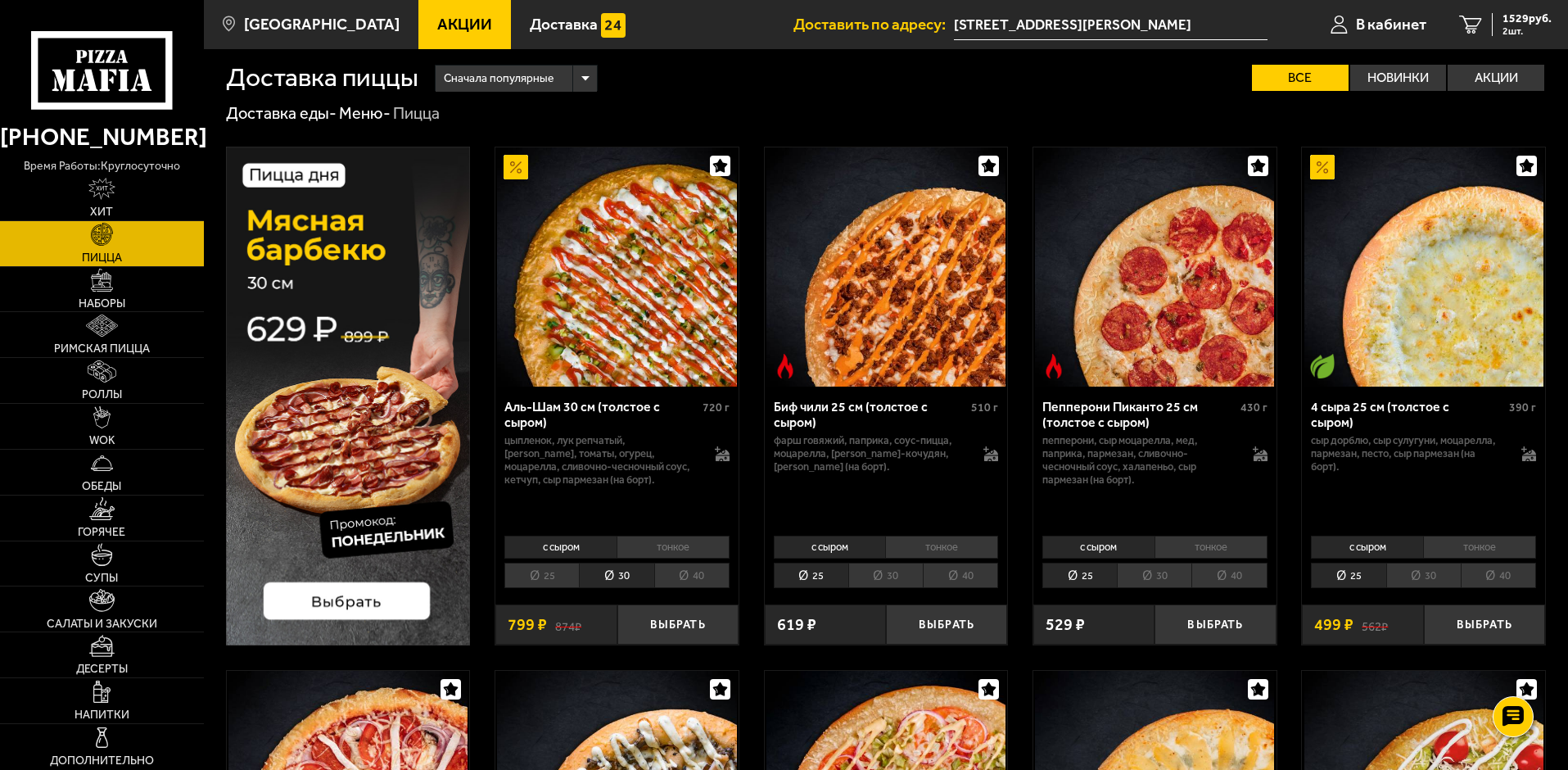
scroll to position [0, 0]
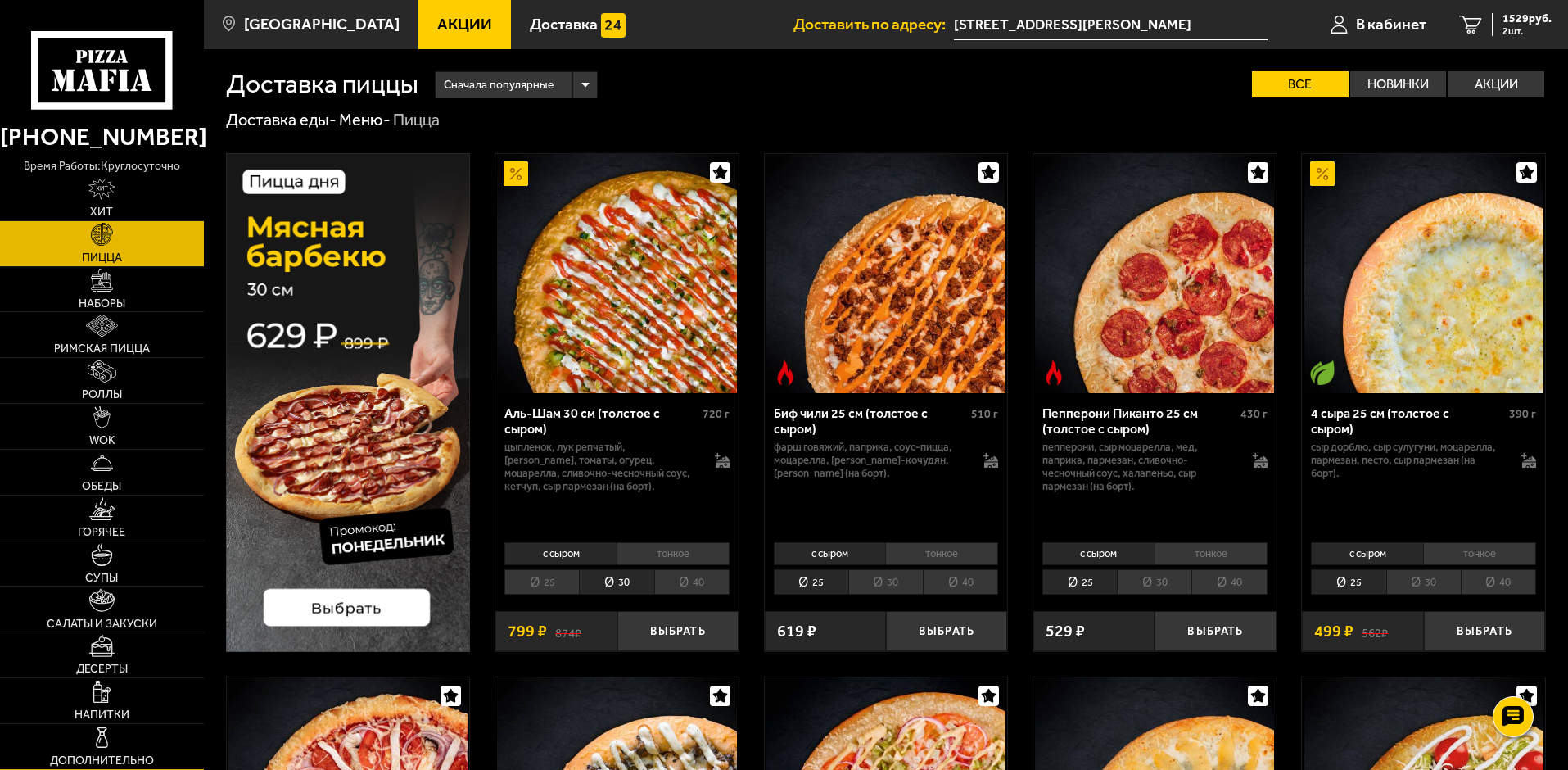
click at [109, 741] on img at bounding box center [101, 737] width 22 height 22
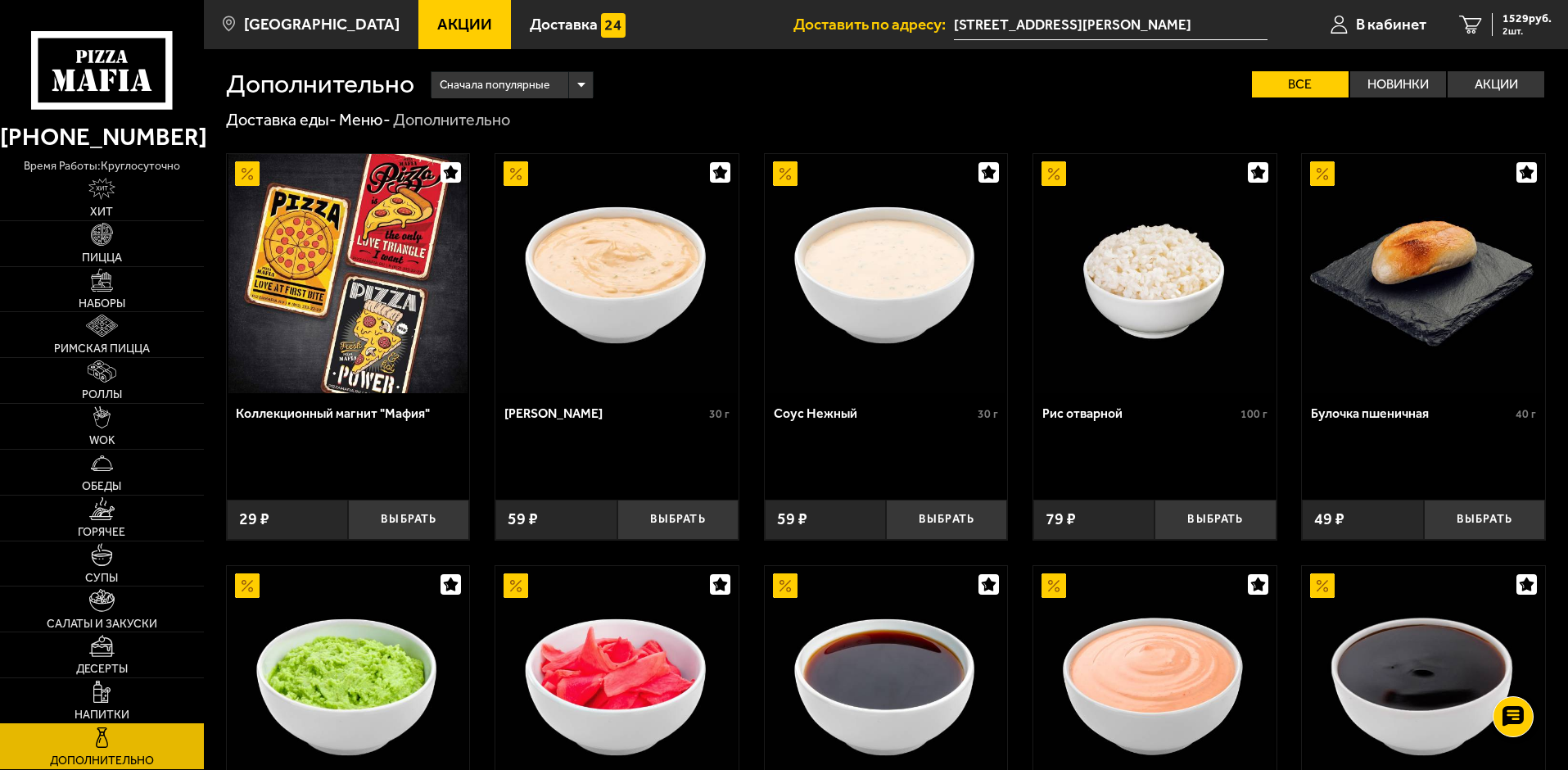
click at [99, 683] on img at bounding box center [101, 692] width 17 height 22
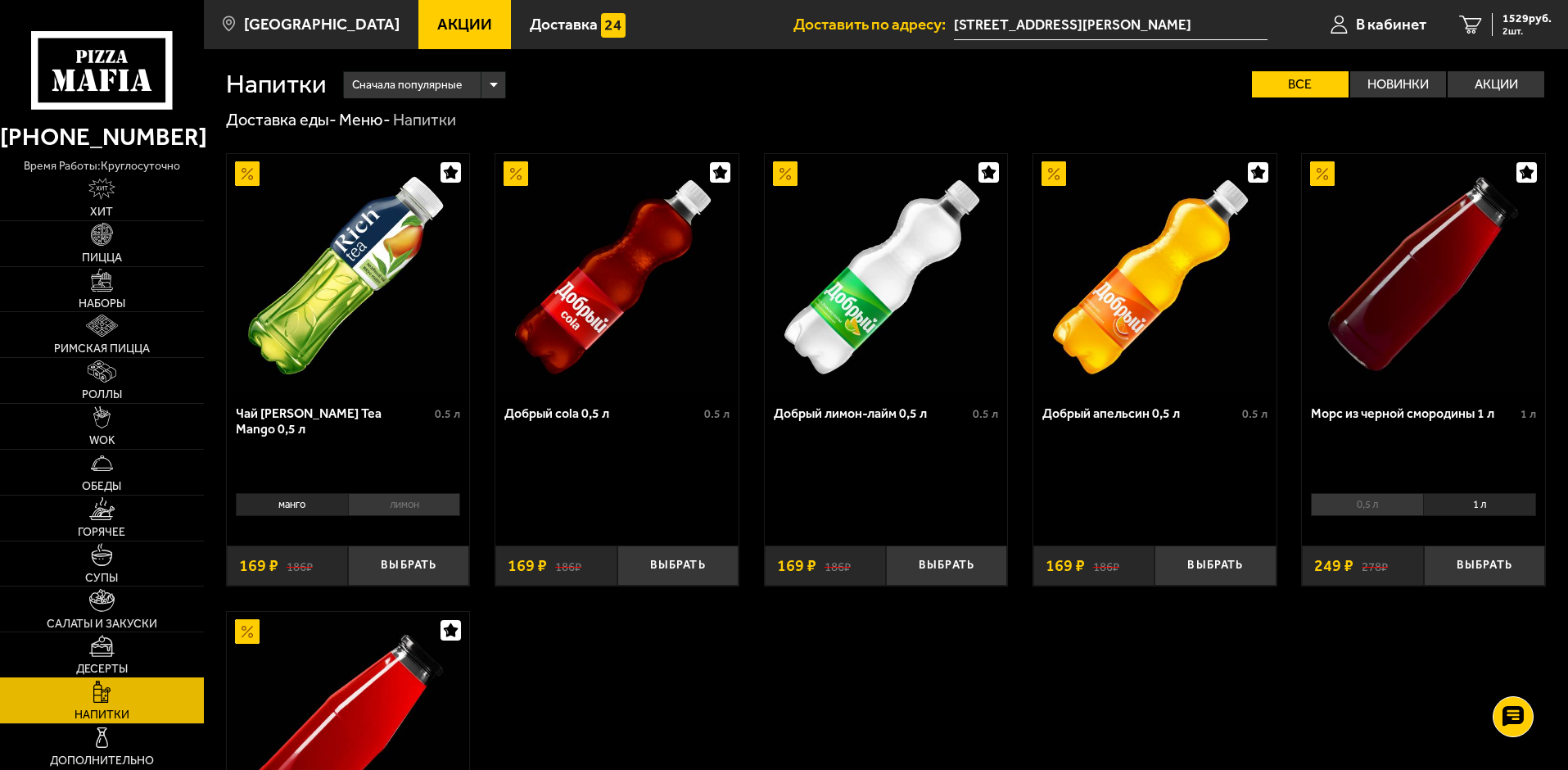
click at [133, 659] on link "Десерты" at bounding box center [101, 654] width 204 height 45
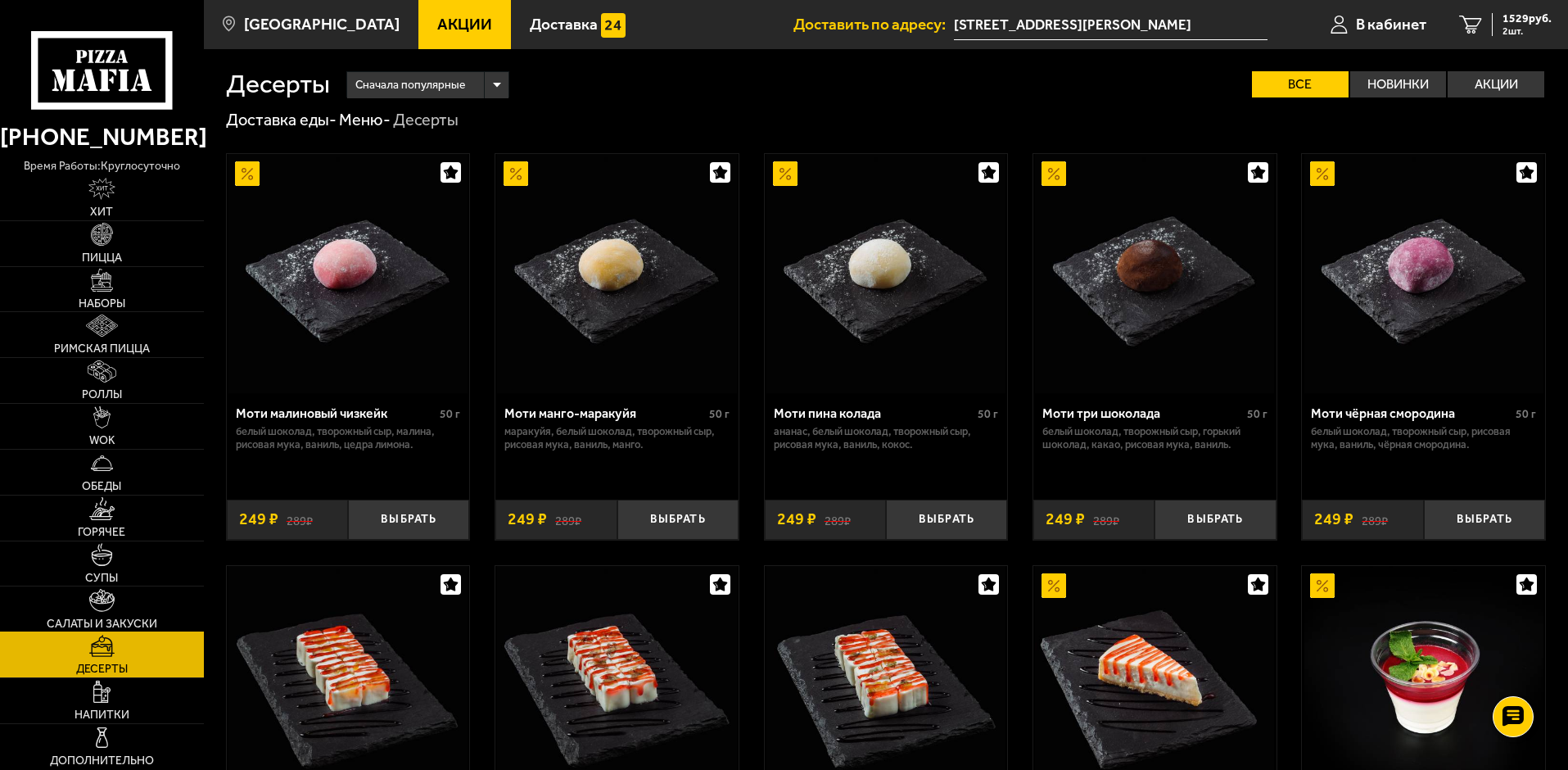
click at [130, 601] on link "Салаты и закуски" at bounding box center [101, 609] width 204 height 45
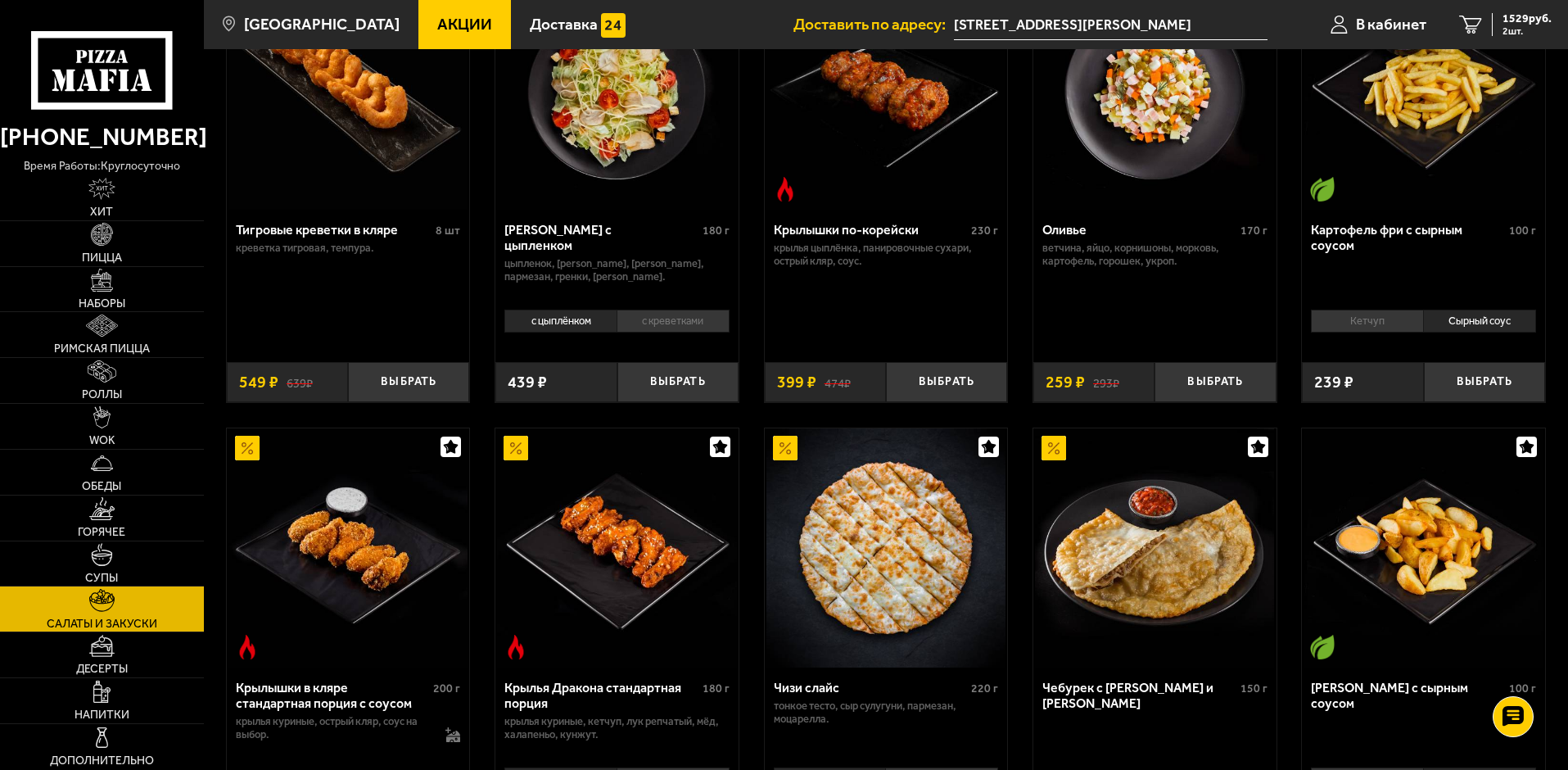
scroll to position [164, 0]
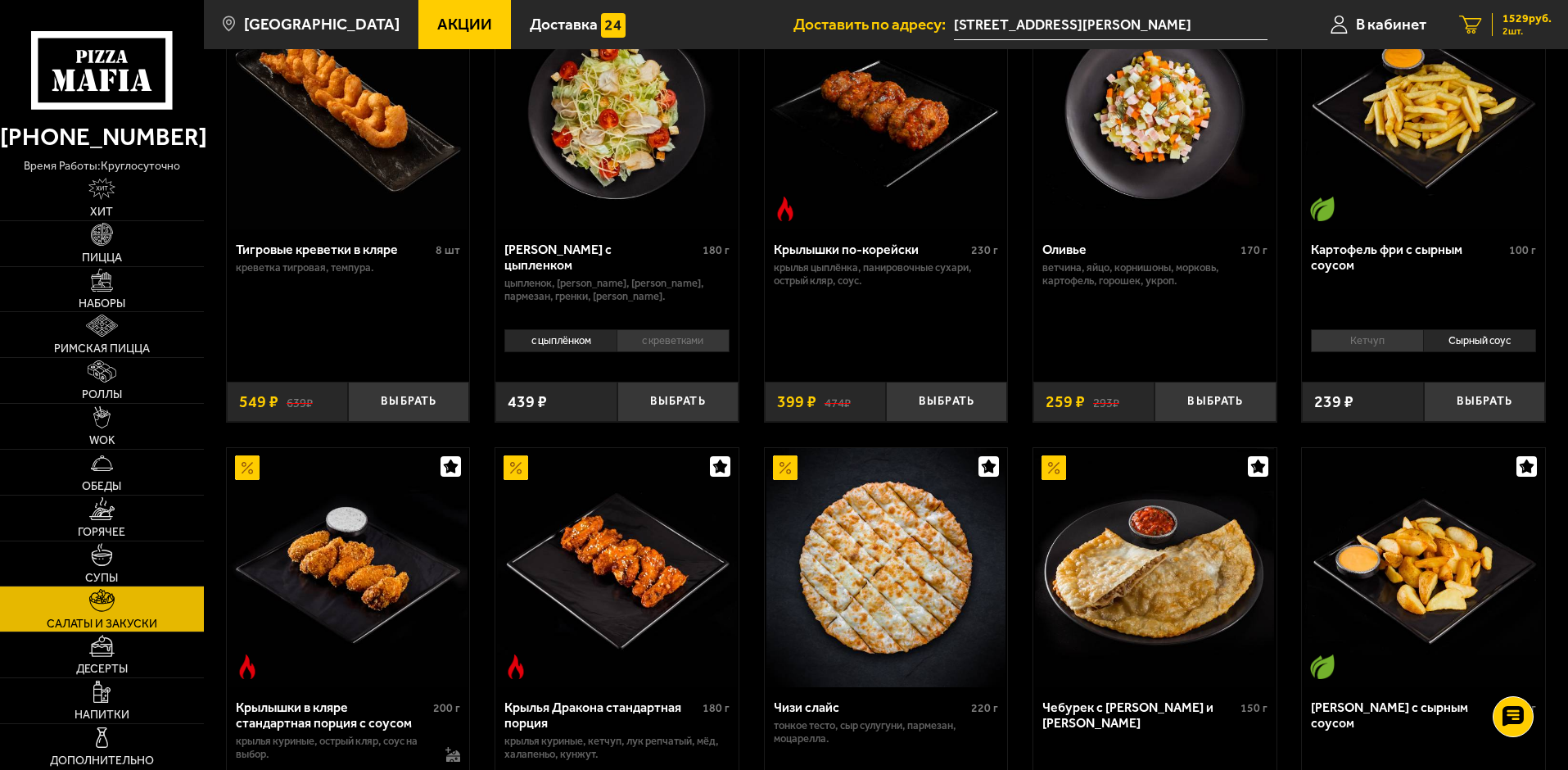
click at [1498, 22] on div "1529 руб. 2 шт." at bounding box center [1522, 25] width 60 height 23
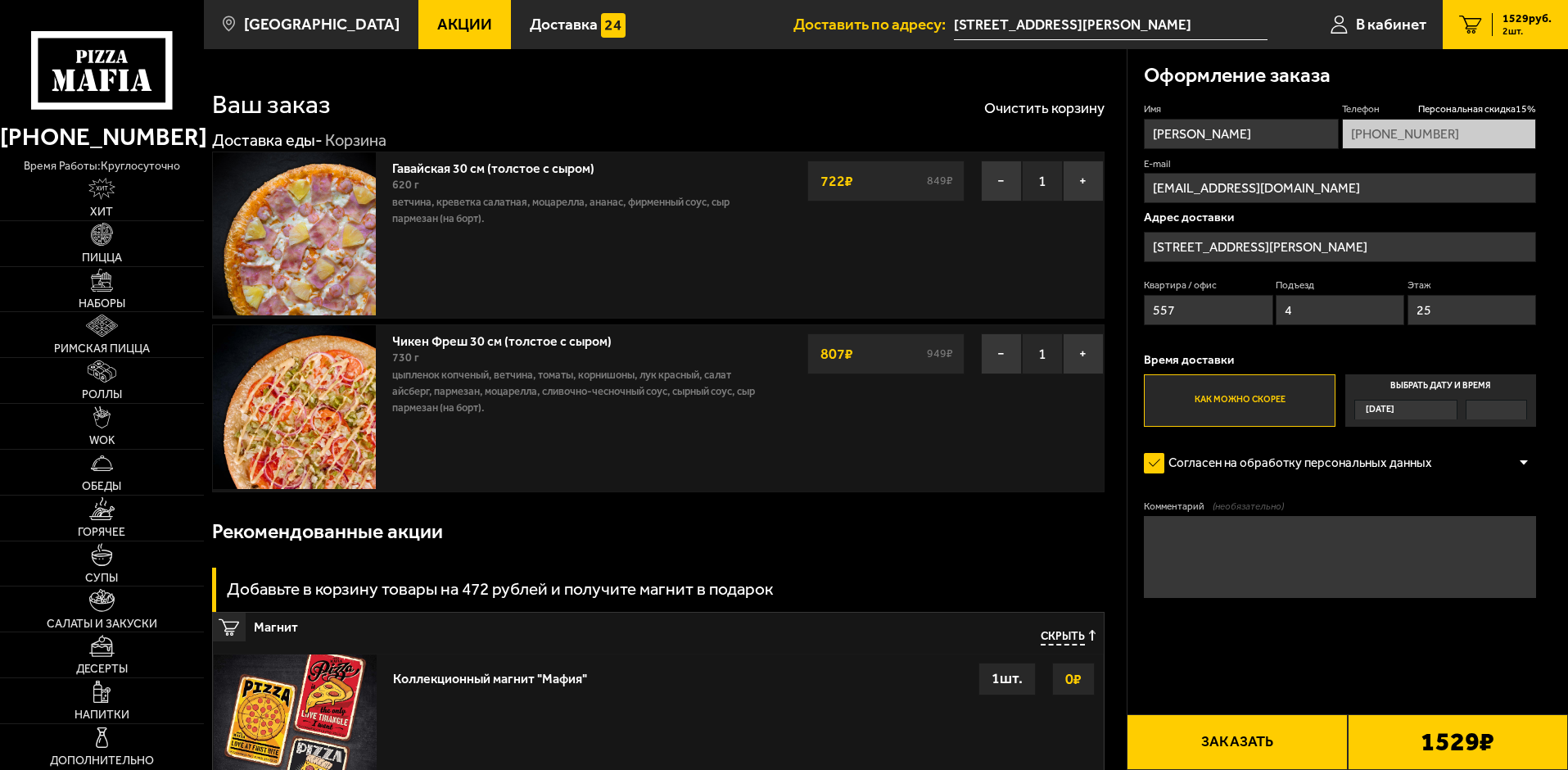
type input "[STREET_ADDRESS]"
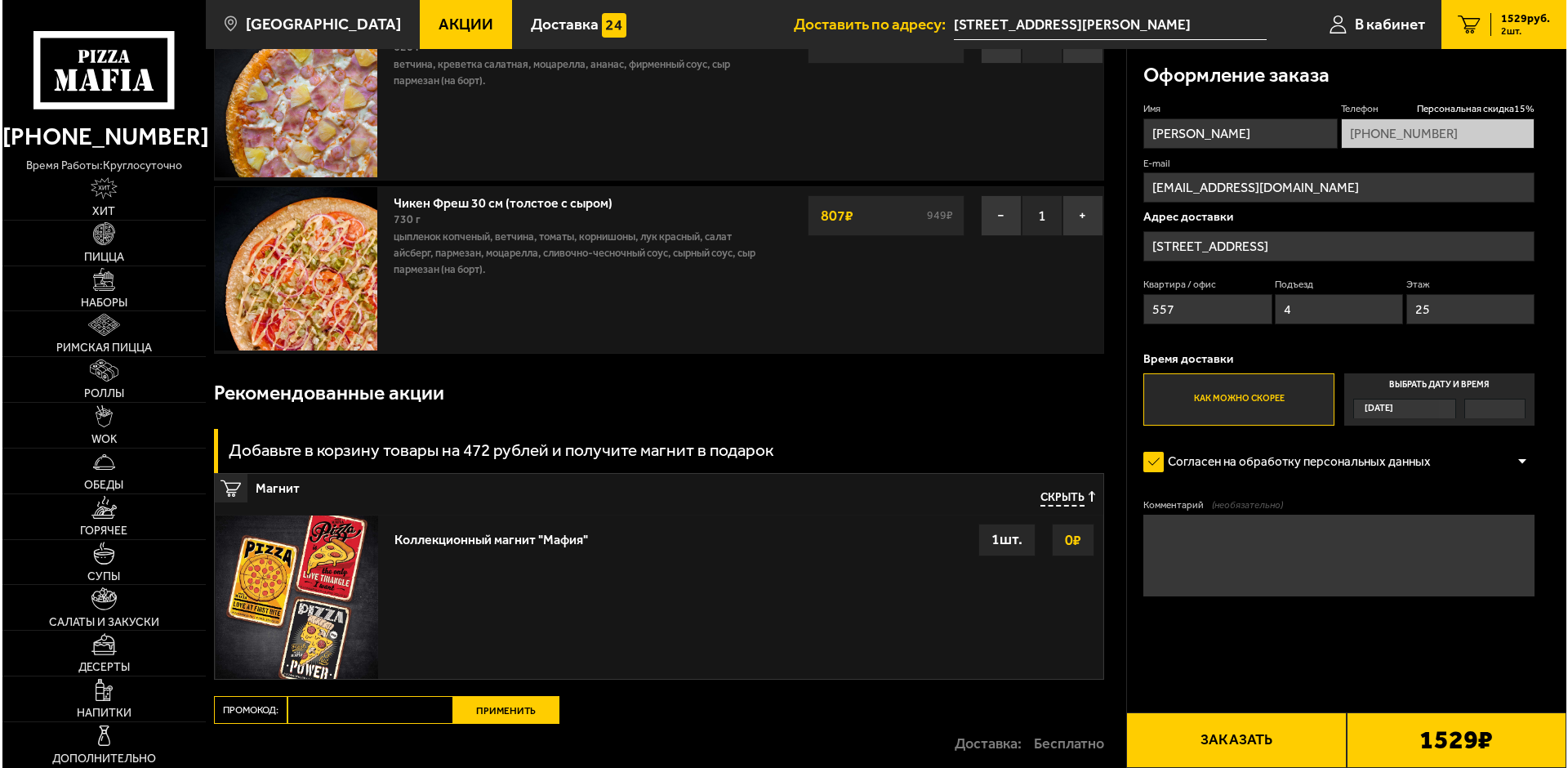
scroll to position [163, 0]
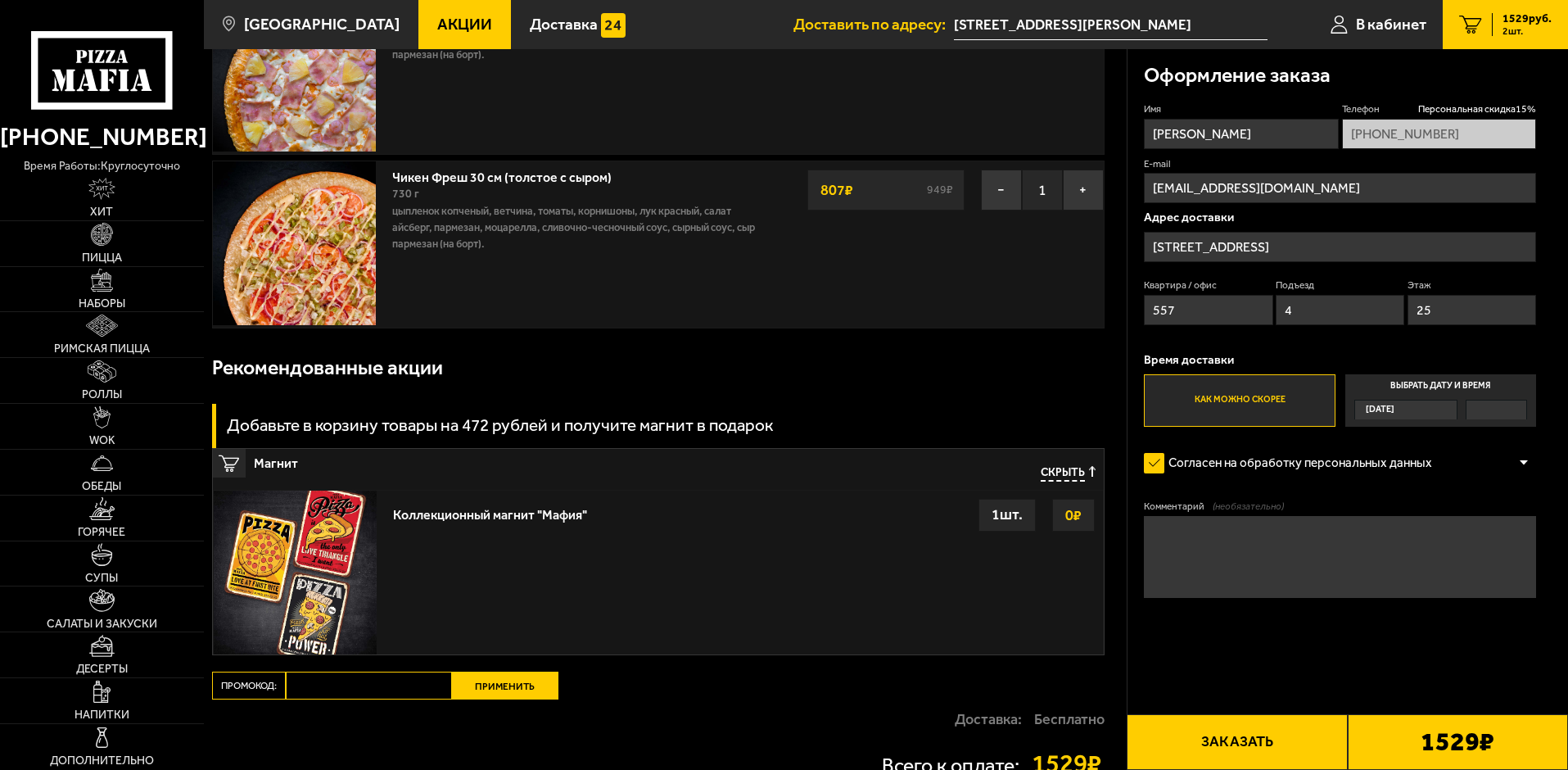
click at [1264, 737] on button "Заказать" at bounding box center [1237, 742] width 221 height 56
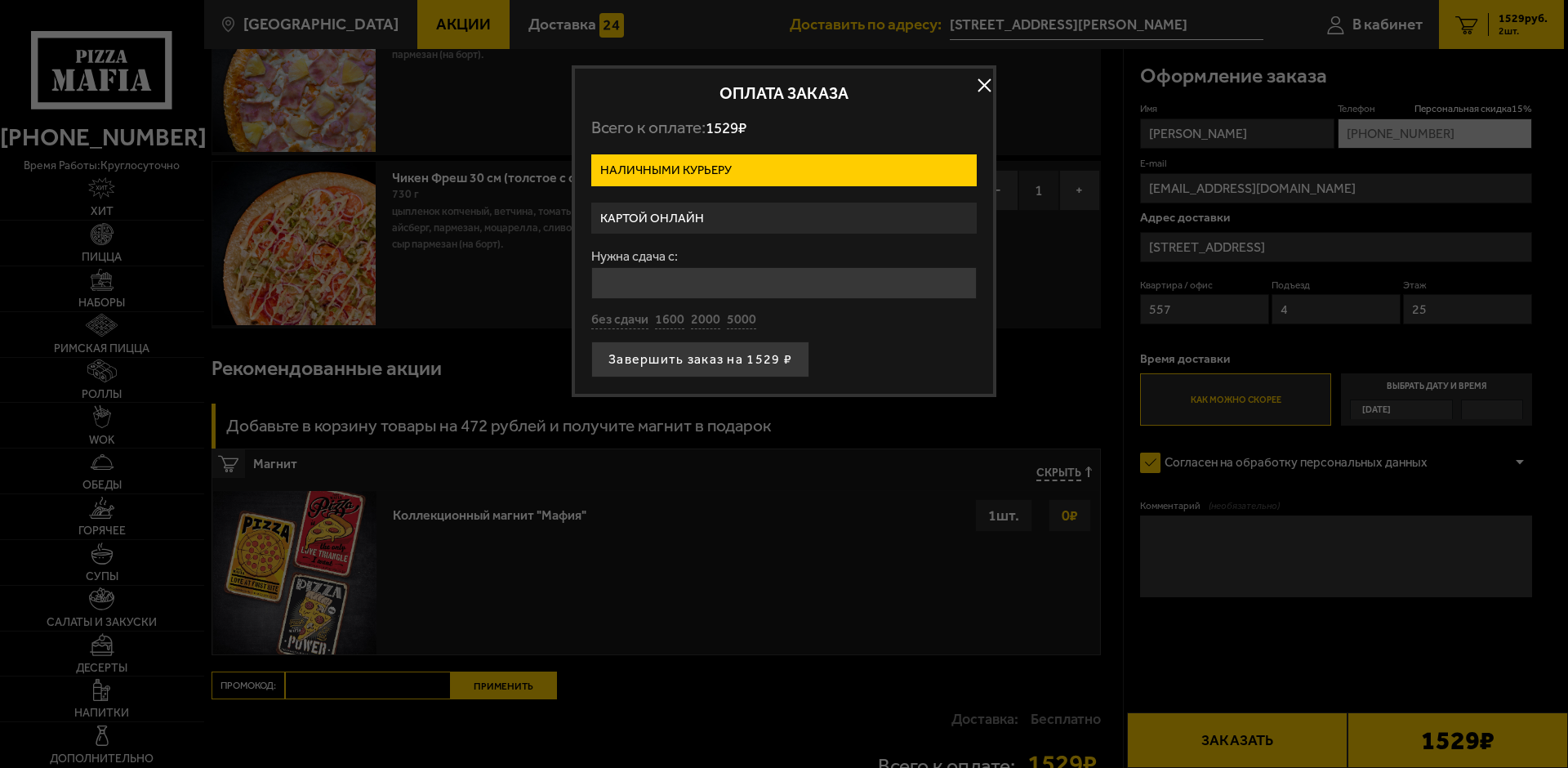
click at [760, 220] on label "Картой онлайн" at bounding box center [784, 218] width 385 height 32
click at [0, 0] on input "Картой онлайн" at bounding box center [0, 0] width 0 height 0
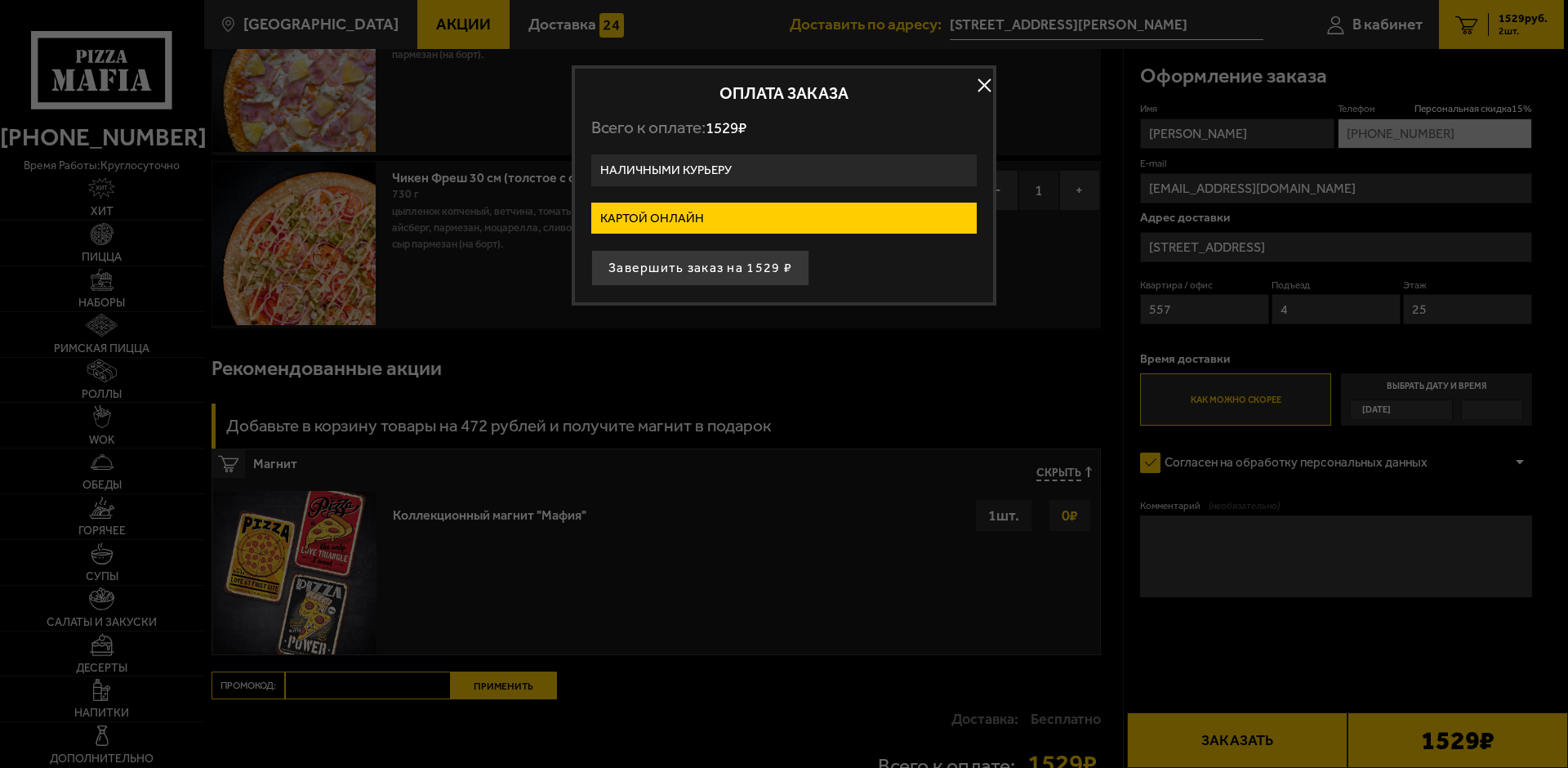
click at [772, 173] on label "Наличными курьеру" at bounding box center [784, 170] width 385 height 32
click at [0, 0] on input "Наличными курьеру" at bounding box center [0, 0] width 0 height 0
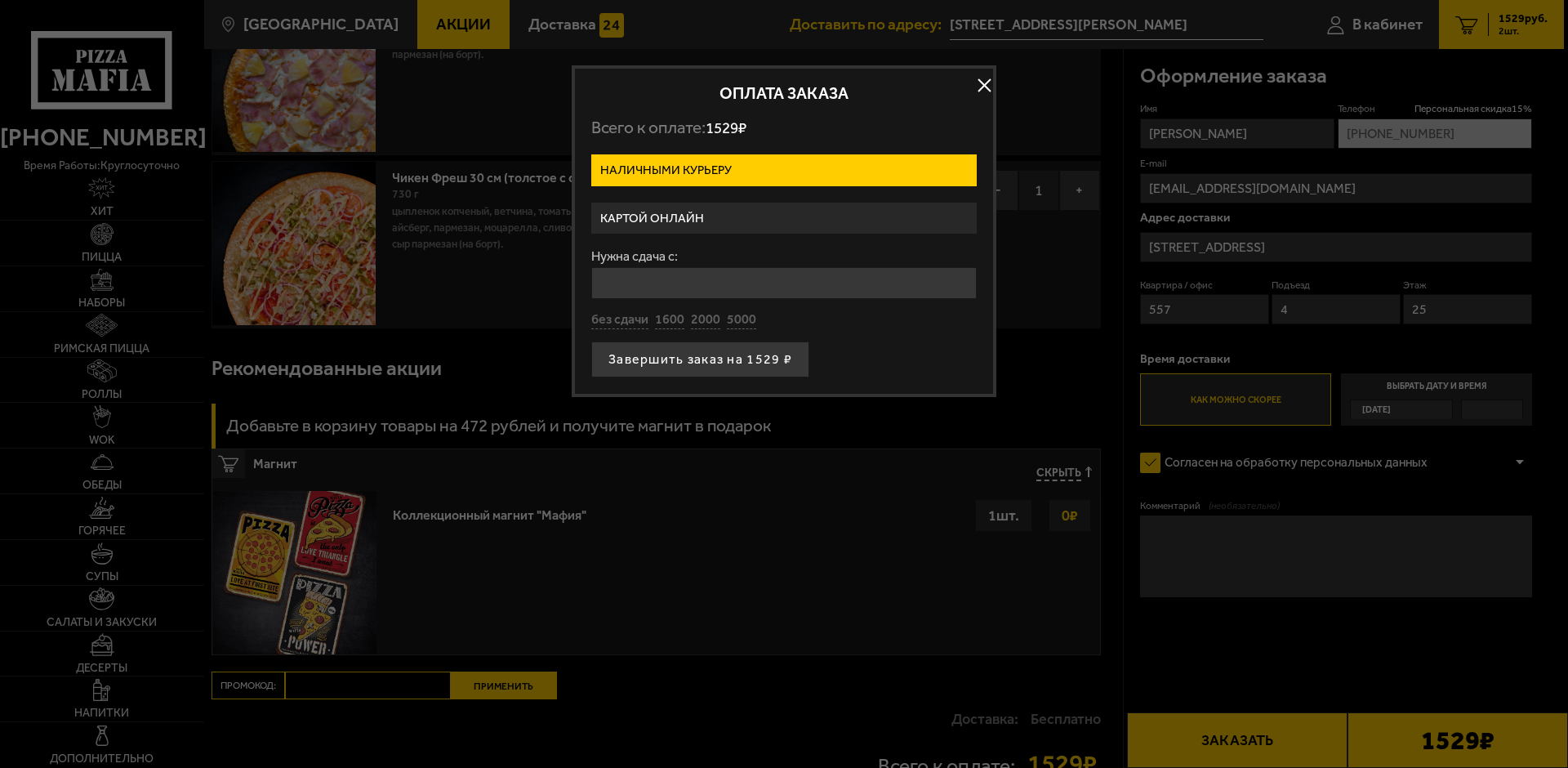
click at [741, 287] on input "Нужна сдача с:" at bounding box center [784, 283] width 385 height 32
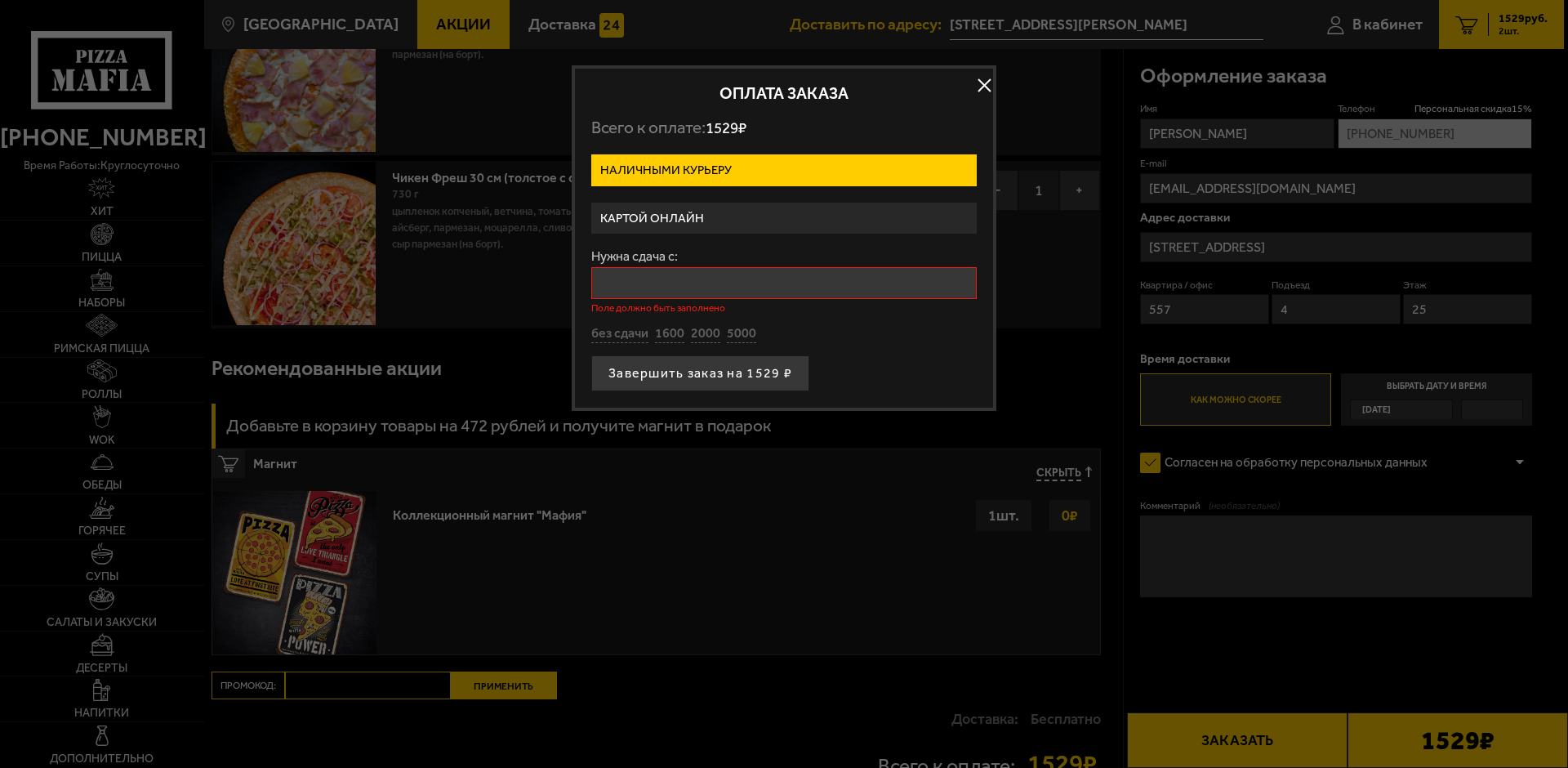
click at [910, 333] on form "Наличными курьеру Картой онлайн Нужна сдача с: Поле должно быть заполнено без с…" at bounding box center [784, 273] width 385 height 237
click at [629, 326] on button "без сдачи" at bounding box center [619, 334] width 57 height 18
type input "0"
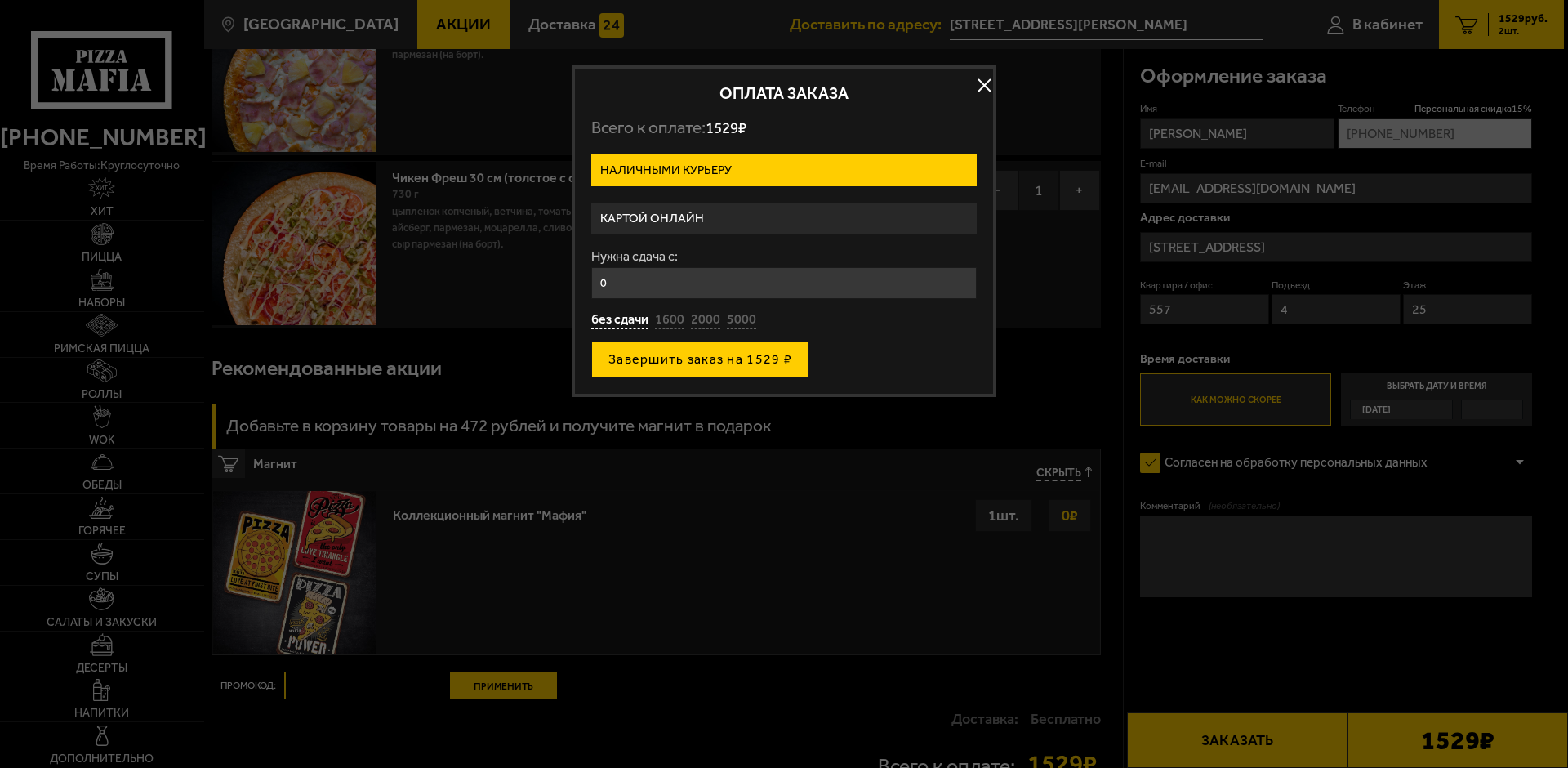
click at [650, 362] on button "Завершить заказ на 1529 ₽" at bounding box center [700, 360] width 218 height 36
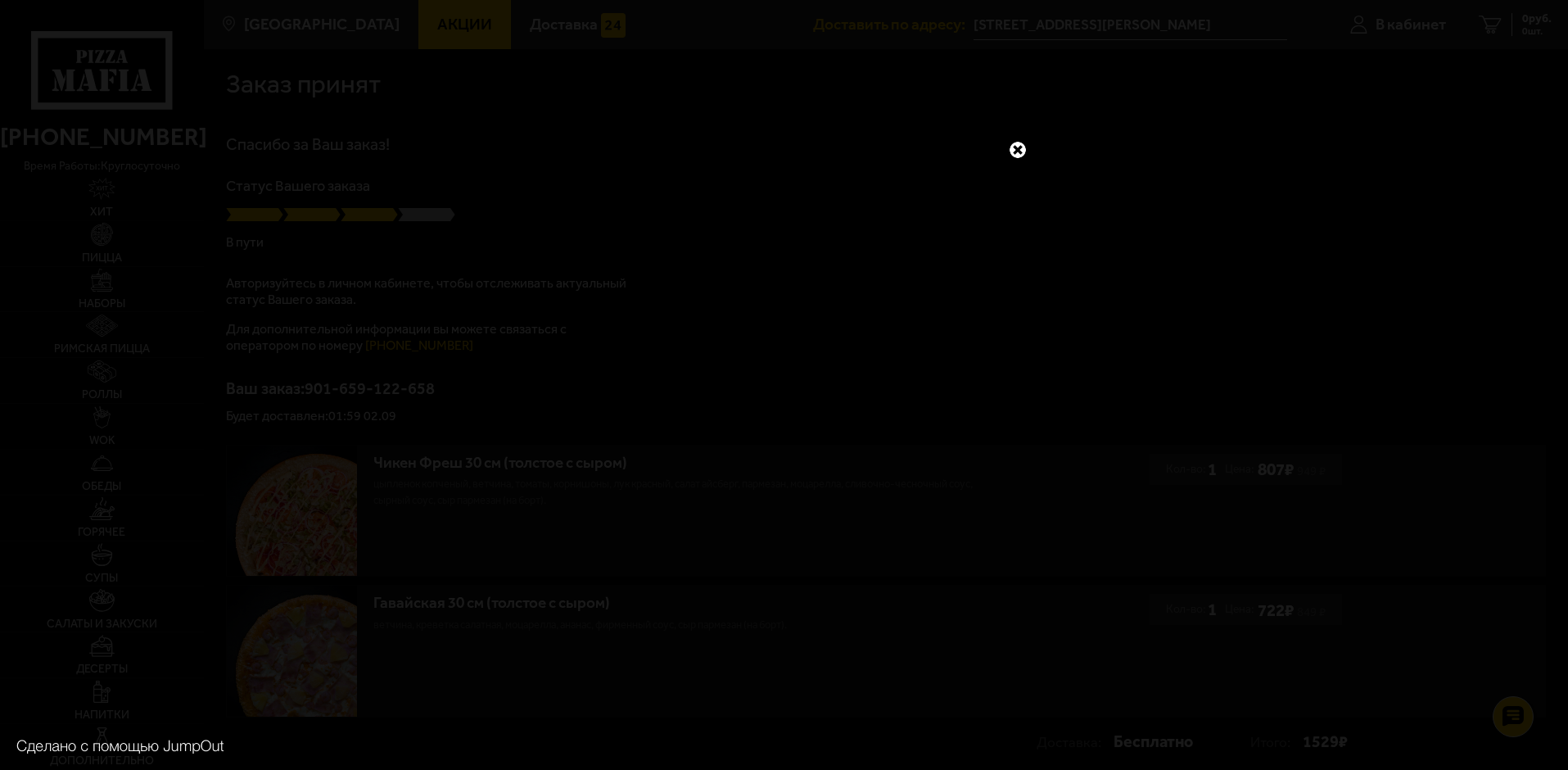
click at [1017, 145] on link at bounding box center [1018, 150] width 21 height 21
